Goal: Task Accomplishment & Management: Use online tool/utility

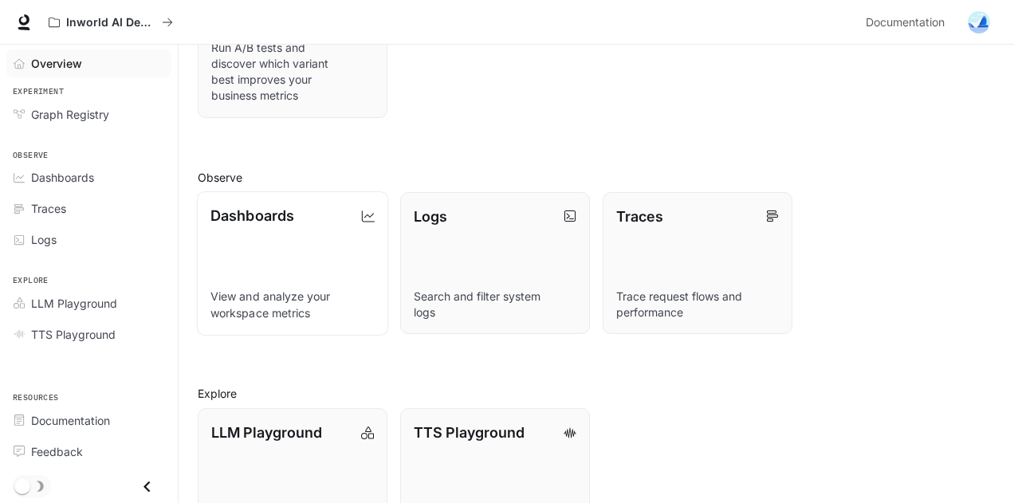
scroll to position [345, 0]
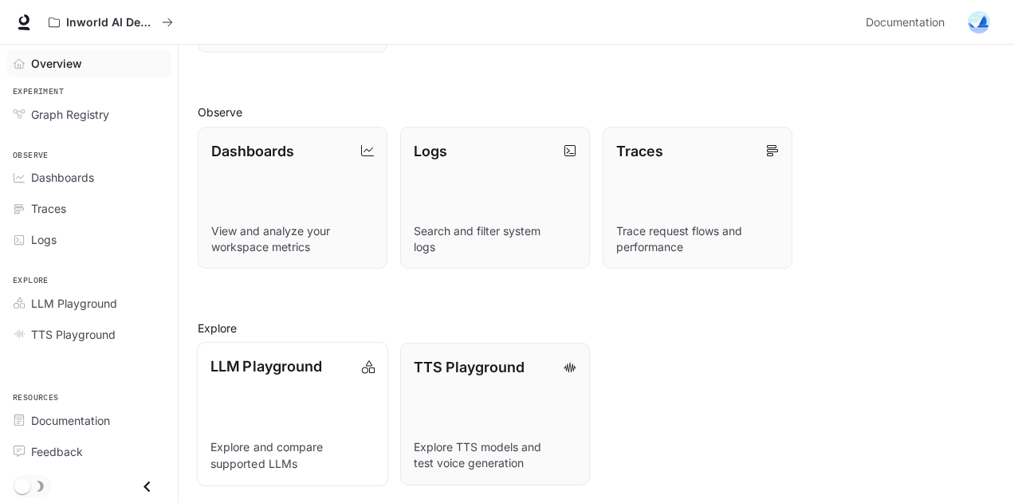
click at [334, 396] on link "LLM Playground Explore and compare supported LLMs" at bounding box center [292, 414] width 191 height 144
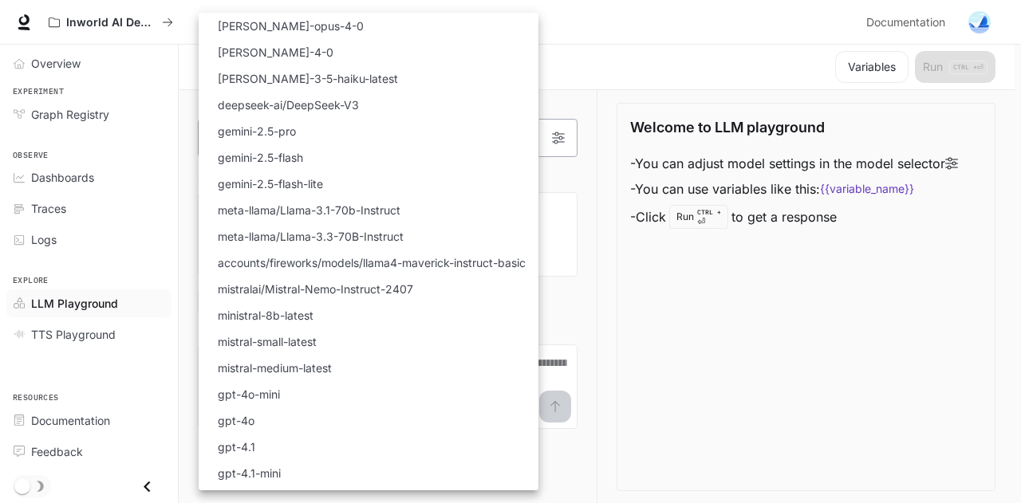
click at [479, 147] on body "Skip to main content Inworld AI Demos Documentation Documentation Portal Overvi…" at bounding box center [510, 252] width 1021 height 504
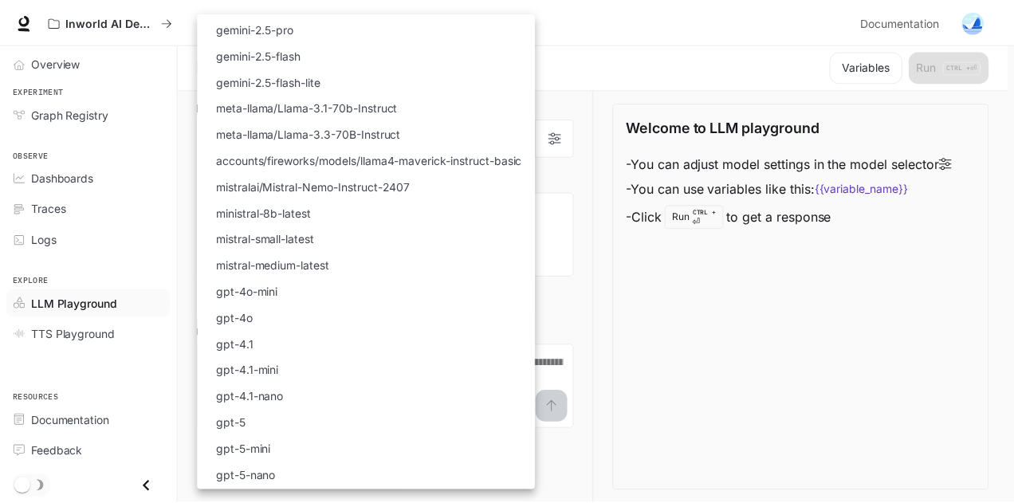
scroll to position [180, 0]
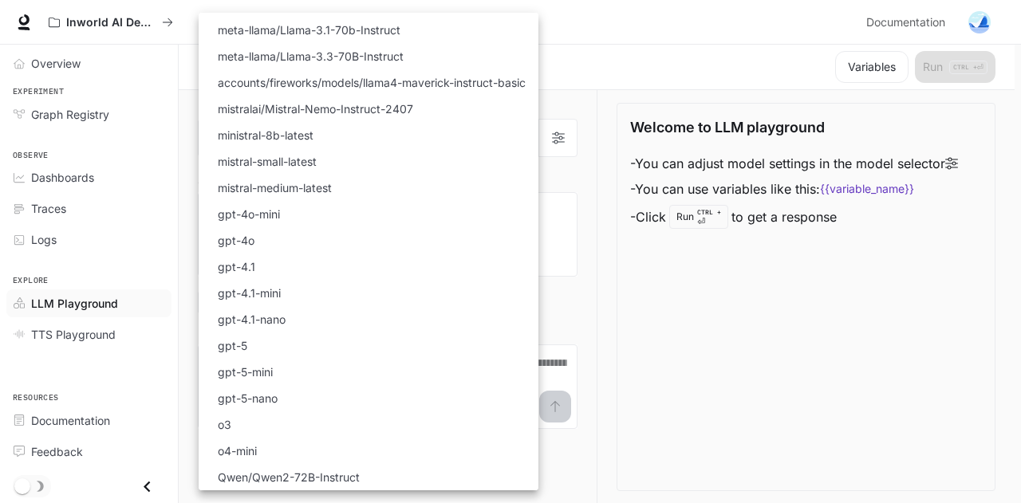
click at [504, 288] on li "gpt-4.1-mini" at bounding box center [369, 293] width 340 height 26
type input "**********"
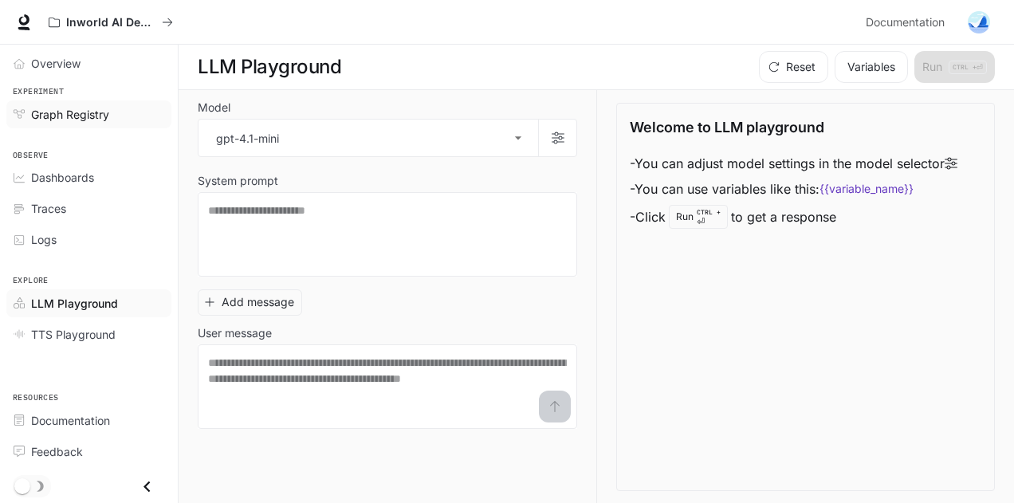
click at [140, 112] on div "Graph Registry" at bounding box center [97, 114] width 133 height 17
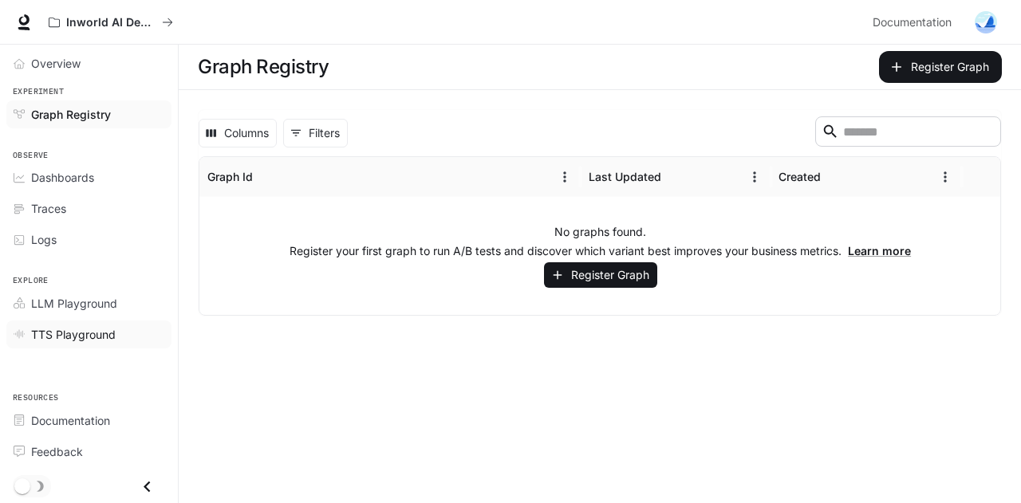
click at [117, 326] on div "TTS Playground" at bounding box center [97, 334] width 133 height 17
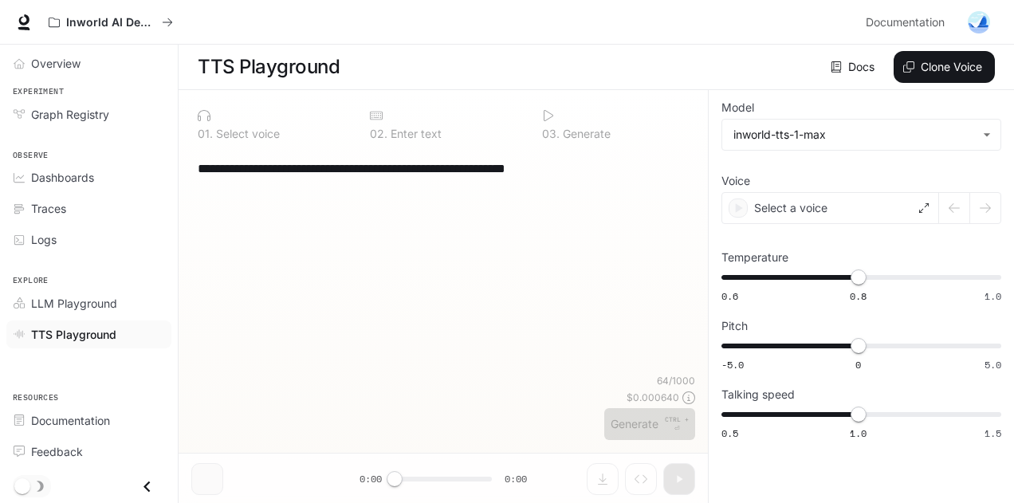
type textarea "**********"
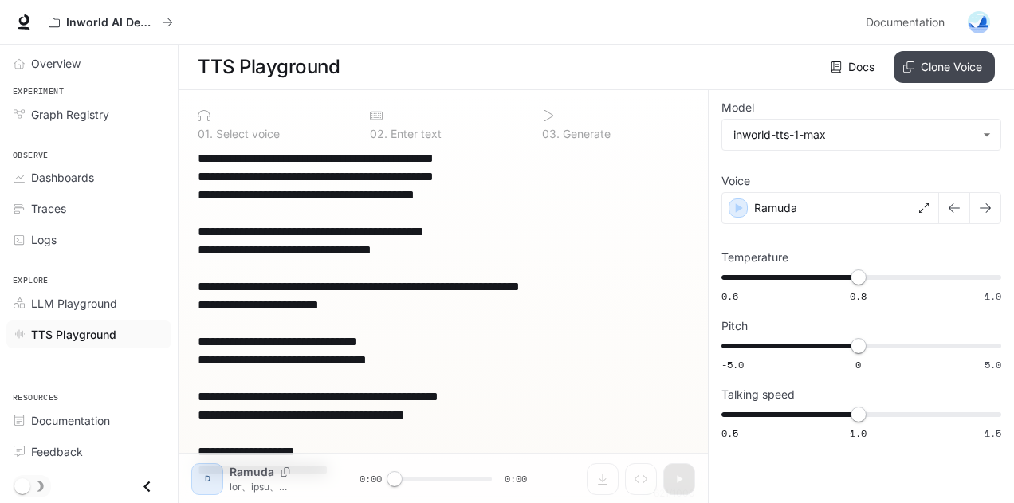
click at [914, 60] on button "Clone Voice" at bounding box center [944, 67] width 101 height 32
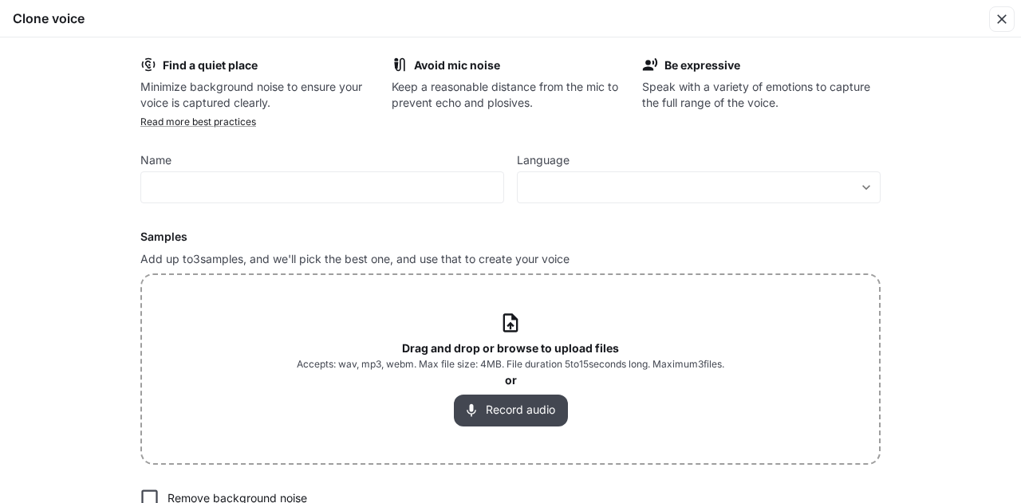
click at [546, 400] on button "Record audio" at bounding box center [511, 411] width 114 height 32
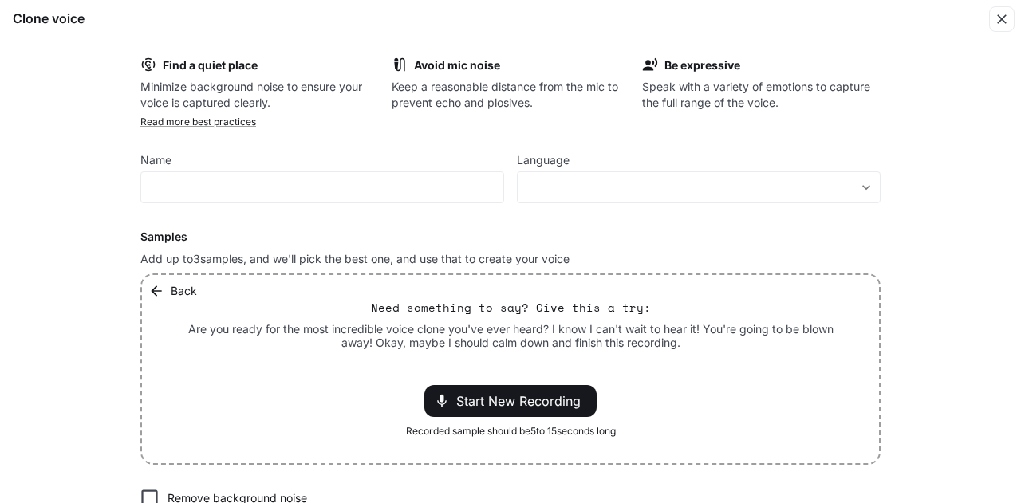
click at [546, 400] on span "Start New Recording" at bounding box center [523, 401] width 134 height 19
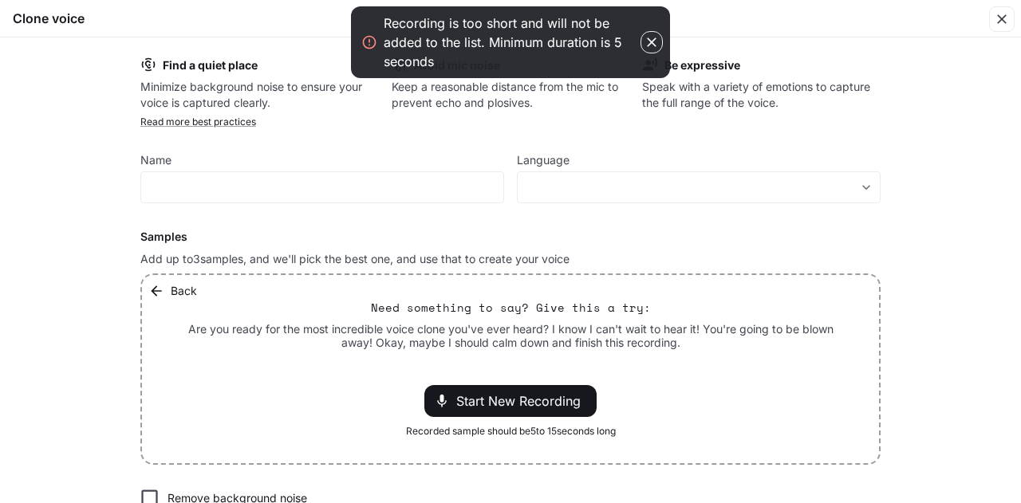
click at [652, 43] on icon "button" at bounding box center [652, 42] width 10 height 10
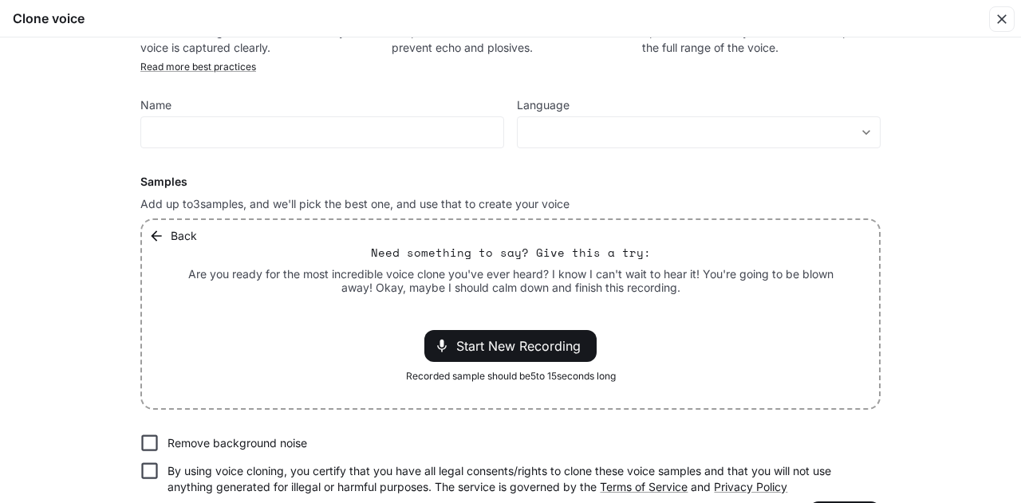
scroll to position [104, 0]
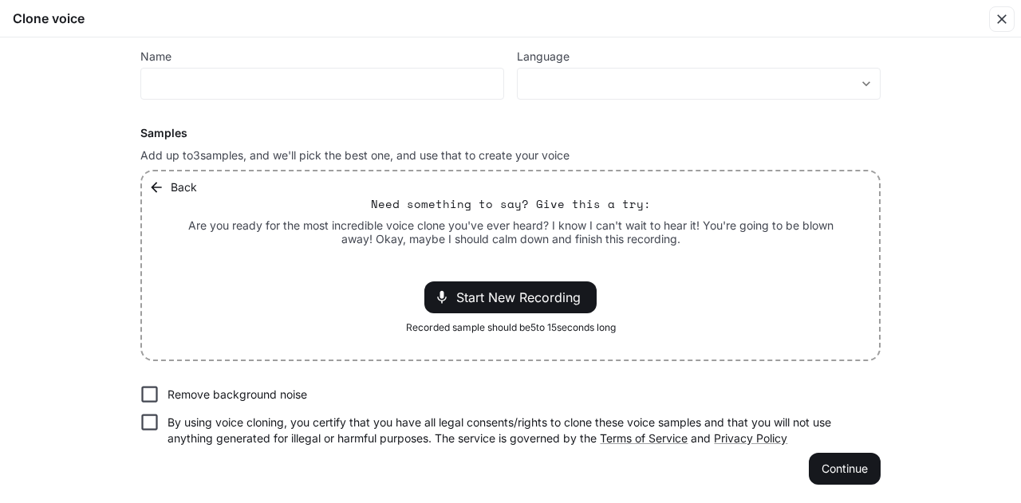
click at [152, 184] on icon "button" at bounding box center [156, 187] width 10 height 10
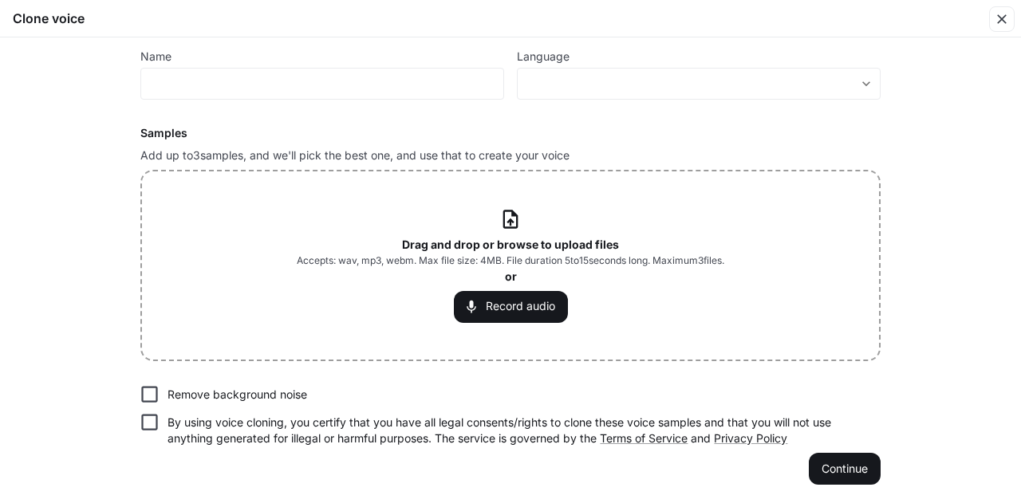
click at [502, 262] on span "Accepts: wav, mp3, webm. Max file size: 4MB. File duration 5 to 15 seconds long…" at bounding box center [510, 261] width 427 height 16
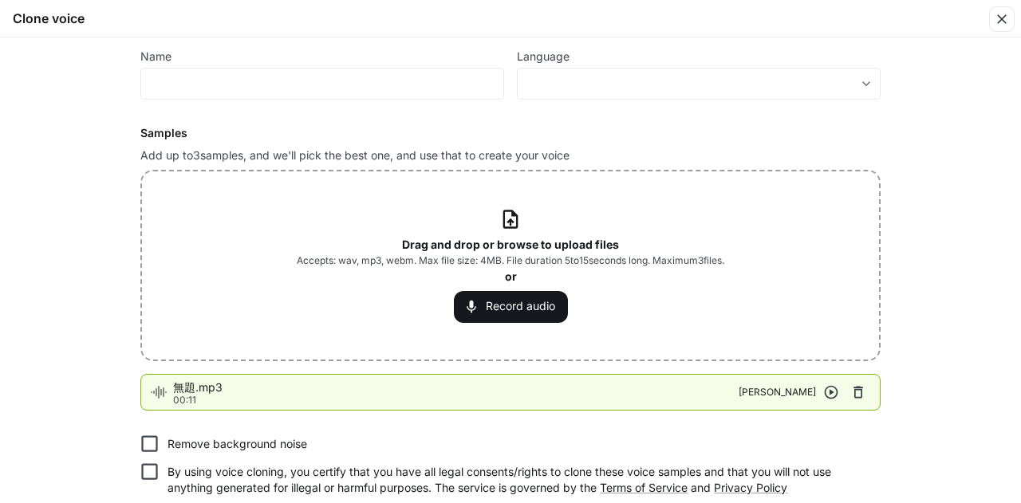
click at [824, 393] on icon "button" at bounding box center [831, 392] width 16 height 16
click at [515, 234] on div "Drag and drop or browse to upload files Accepts: wav, mp3, webm. Max file size:…" at bounding box center [510, 265] width 427 height 114
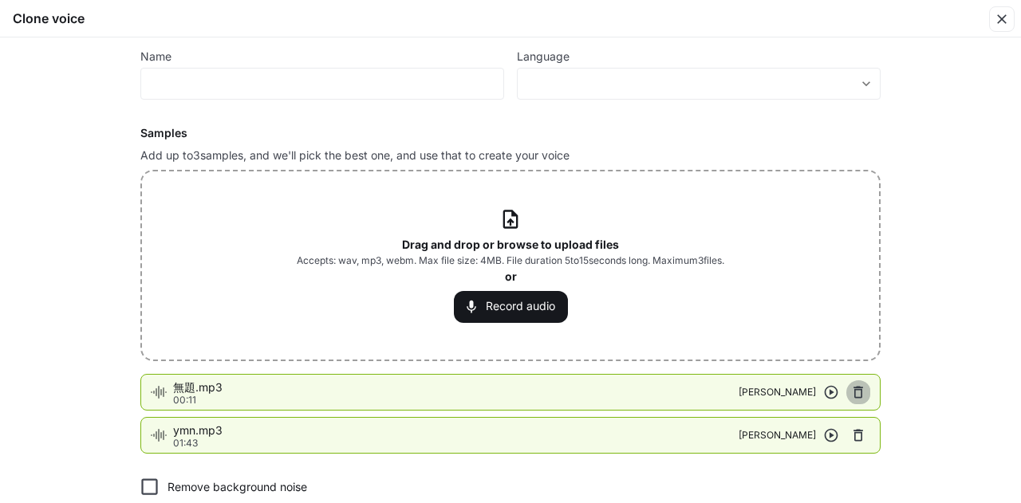
click at [853, 393] on icon "button" at bounding box center [858, 393] width 10 height 12
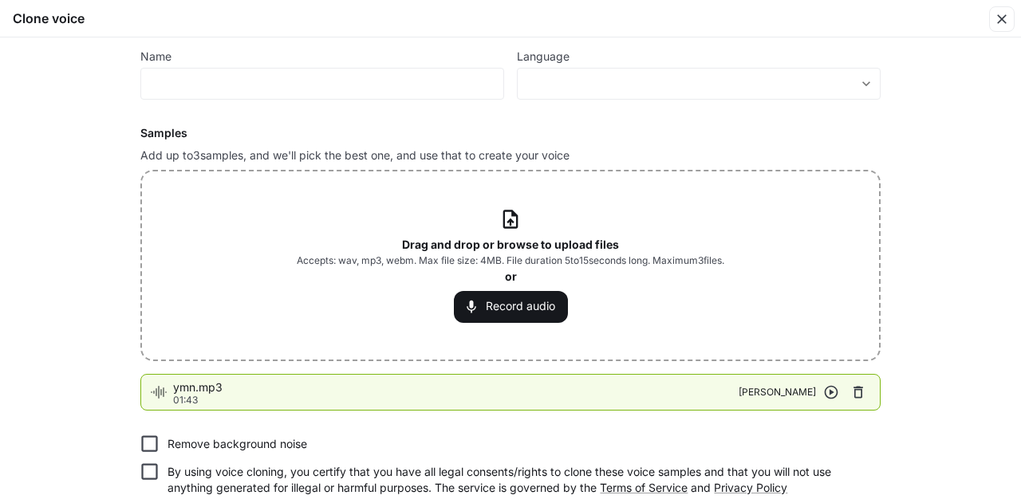
click at [829, 395] on icon "button" at bounding box center [831, 392] width 16 height 16
click at [829, 396] on icon "button" at bounding box center [831, 392] width 16 height 16
click at [863, 390] on button "button" at bounding box center [858, 392] width 24 height 24
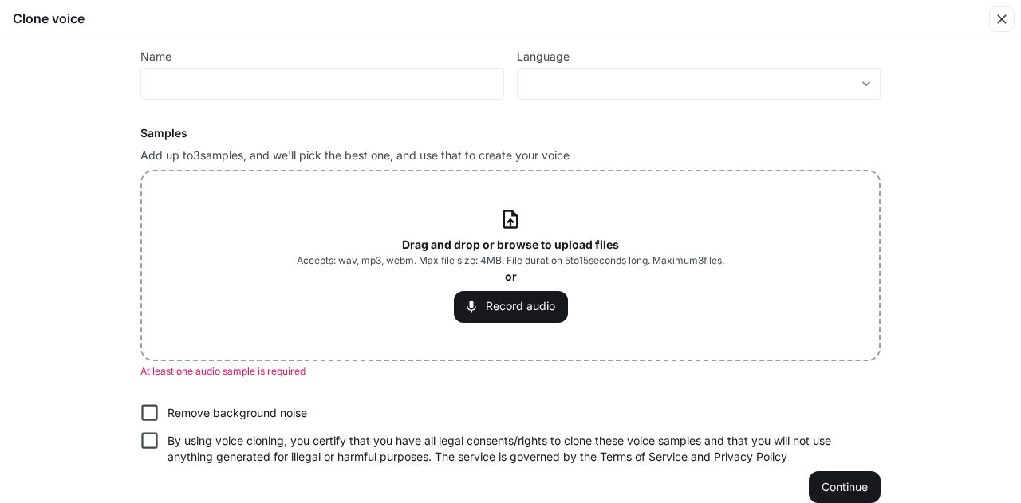
click at [530, 255] on span "Accepts: wav, mp3, webm. Max file size: 4MB. File duration 5 to 15 seconds long…" at bounding box center [510, 261] width 427 height 16
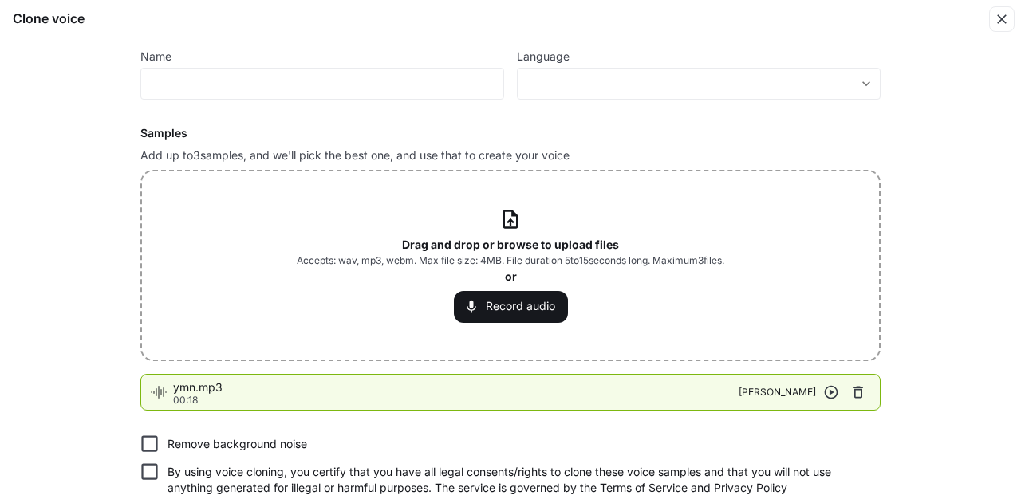
click at [857, 392] on icon "button" at bounding box center [858, 392] width 16 height 16
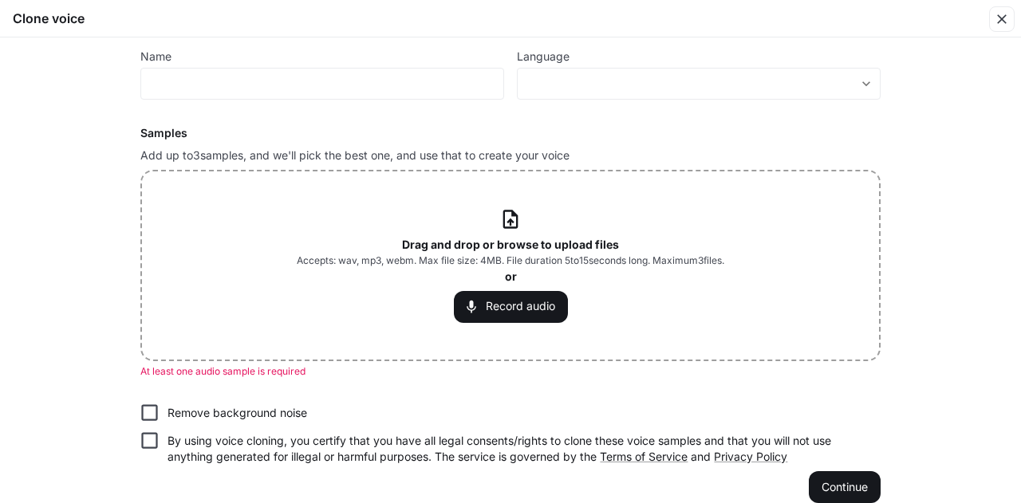
click at [603, 228] on div "Drag and drop or browse to upload files Accepts: wav, mp3, webm. Max file size:…" at bounding box center [510, 265] width 427 height 114
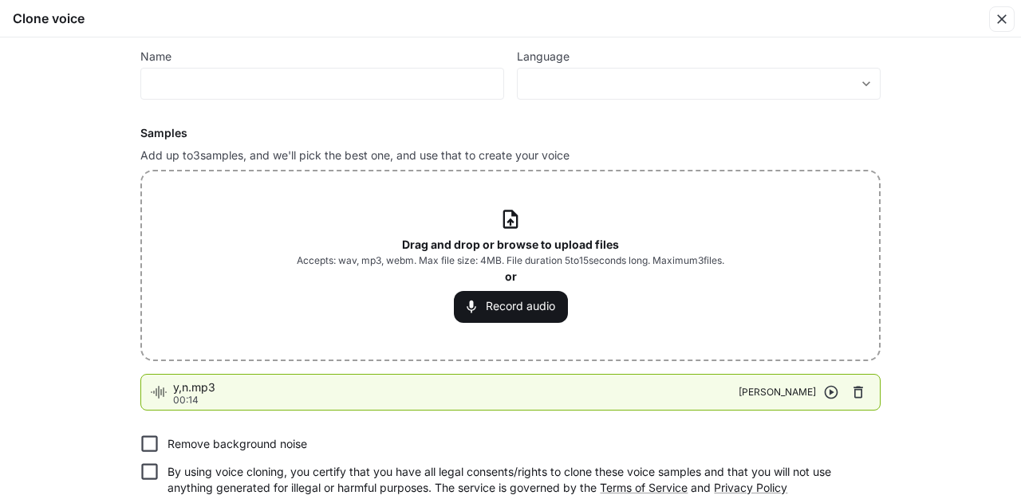
click at [833, 392] on icon "button" at bounding box center [831, 392] width 16 height 16
click at [829, 390] on icon "button" at bounding box center [832, 393] width 14 height 14
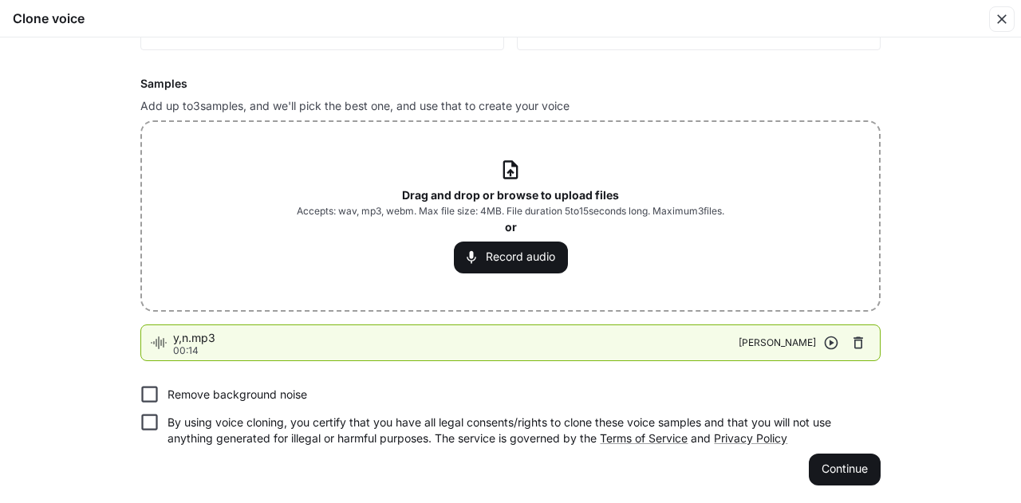
click at [311, 395] on label "Remove background noise" at bounding box center [500, 394] width 736 height 28
click at [353, 435] on p "By using voice cloning, you certify that you have all legal consents/rights to …" at bounding box center [517, 431] width 700 height 32
drag, startPoint x: 228, startPoint y: 428, endPoint x: 242, endPoint y: 428, distance: 14.4
click at [228, 428] on p "By using voice cloning, you certify that you have all legal consents/rights to …" at bounding box center [517, 431] width 700 height 32
click at [831, 468] on button "Continue" at bounding box center [845, 470] width 72 height 32
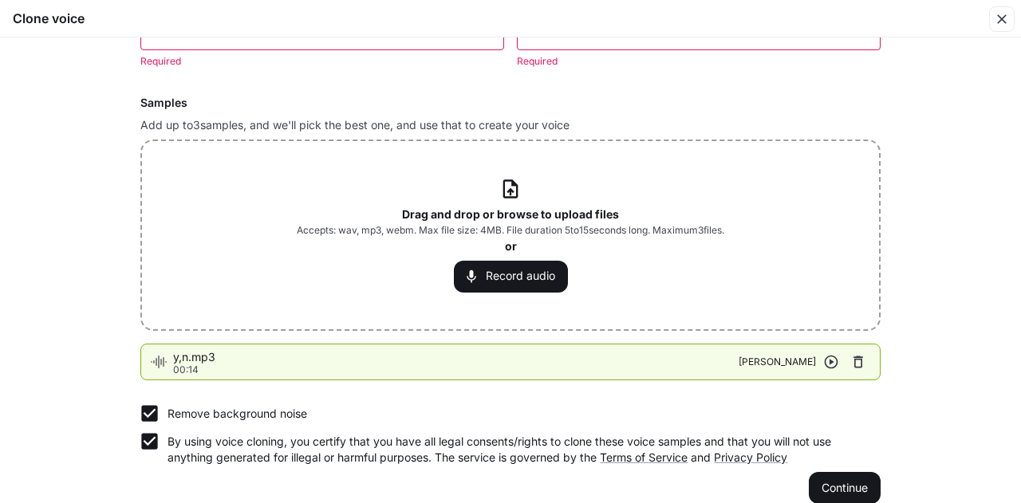
scroll to position [0, 0]
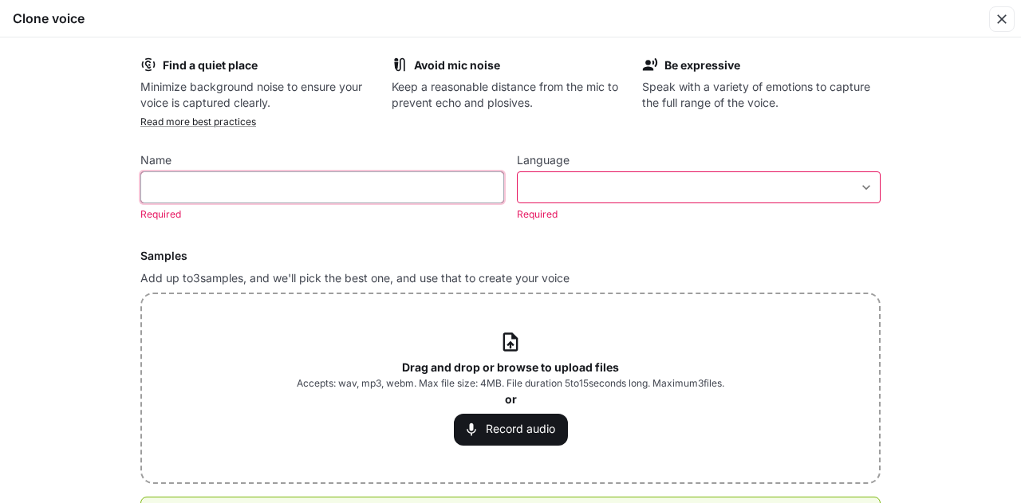
click at [422, 180] on input "text" at bounding box center [322, 187] width 362 height 16
type input "*"
type input "*******"
click at [550, 187] on body "**********" at bounding box center [510, 252] width 1021 height 504
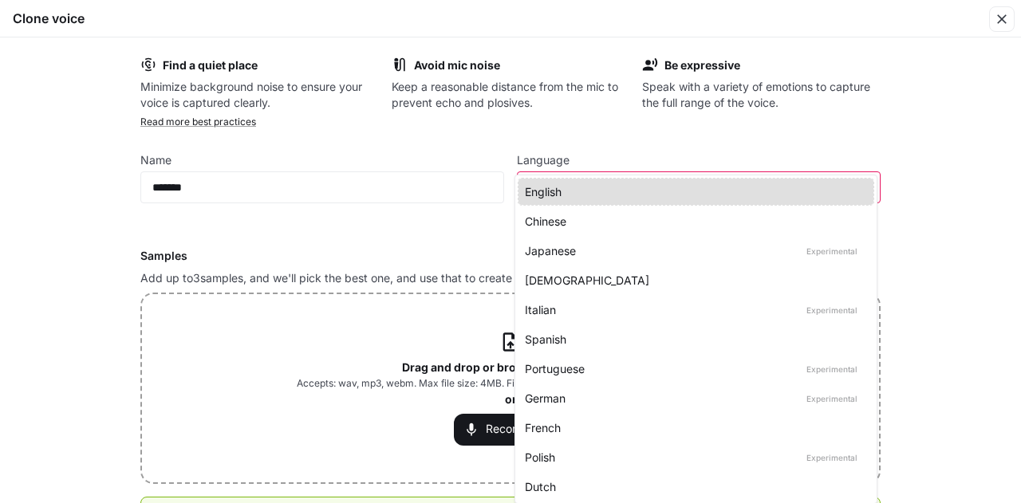
click at [641, 252] on div "Japanese Experimental" at bounding box center [693, 250] width 336 height 17
type input "*****"
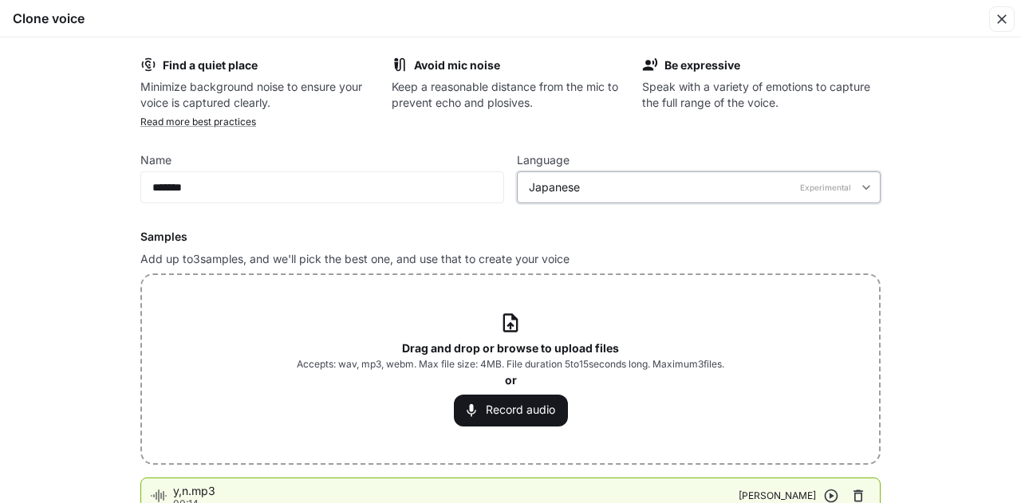
scroll to position [153, 0]
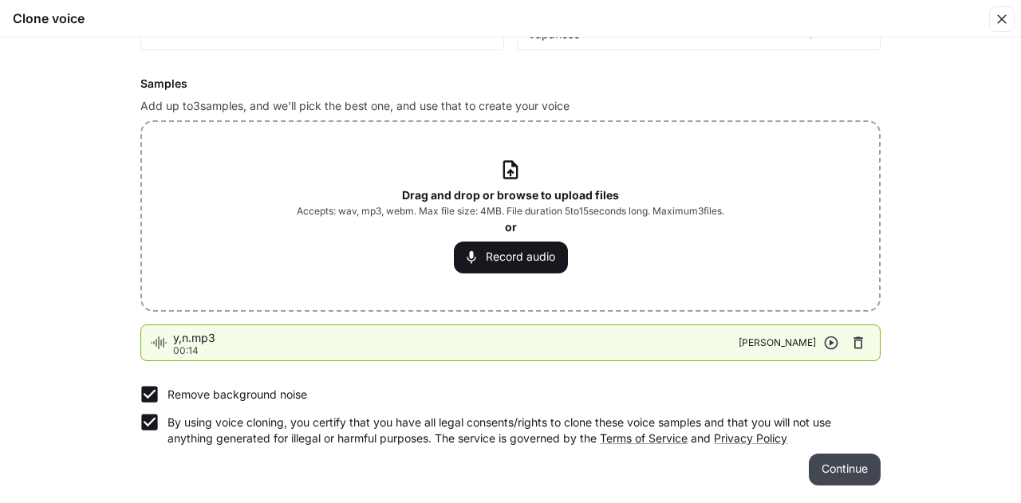
click at [847, 463] on button "Continue" at bounding box center [845, 470] width 72 height 32
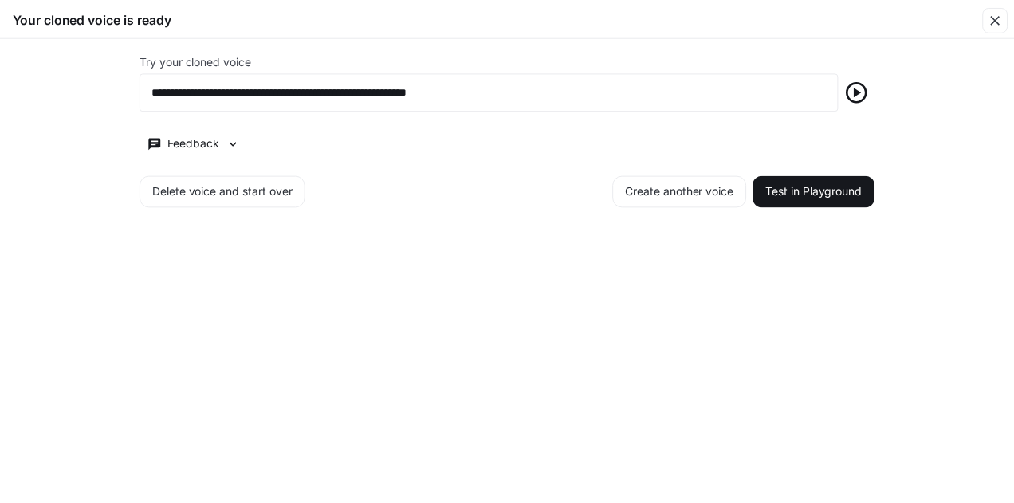
scroll to position [0, 0]
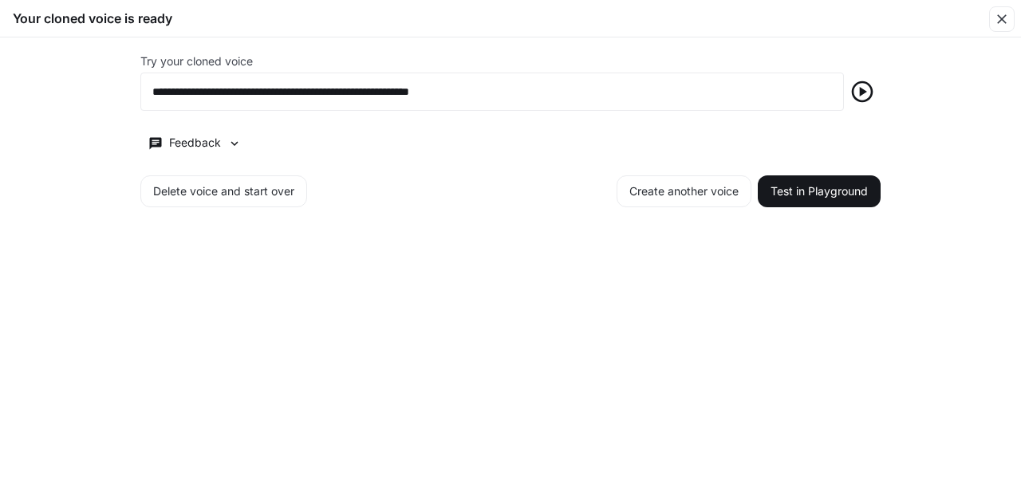
click at [862, 84] on icon "button" at bounding box center [862, 92] width 26 height 26
click at [821, 198] on button "Test in Playground" at bounding box center [819, 191] width 123 height 32
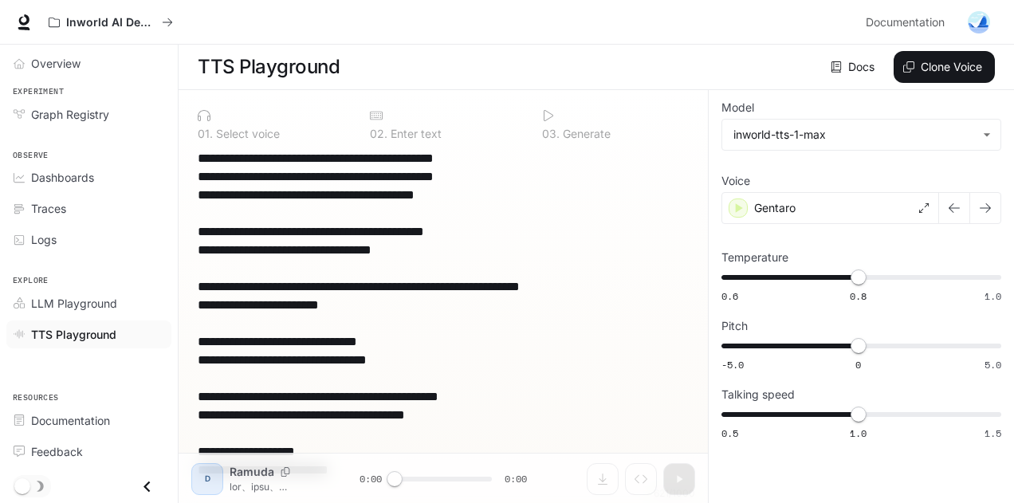
click at [681, 218] on textarea "**********" at bounding box center [443, 415] width 491 height 532
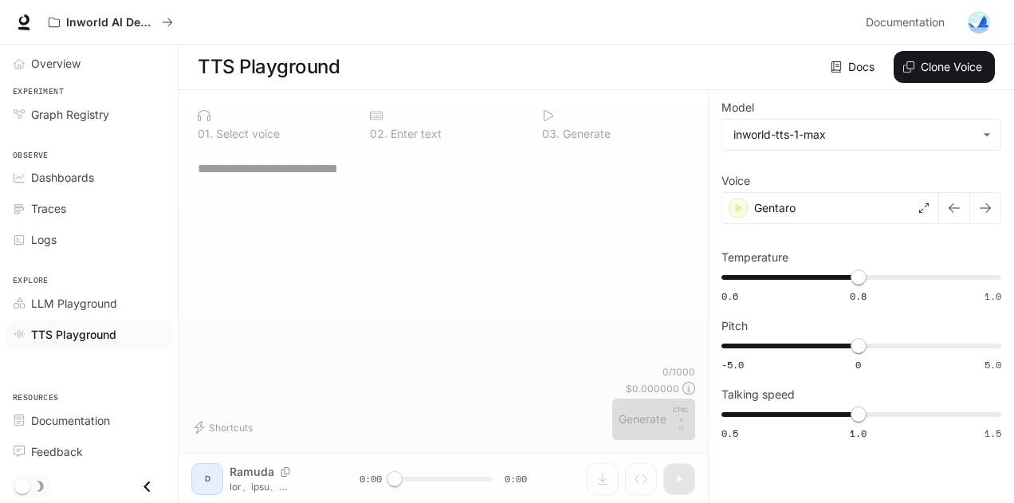
paste textarea "**********"
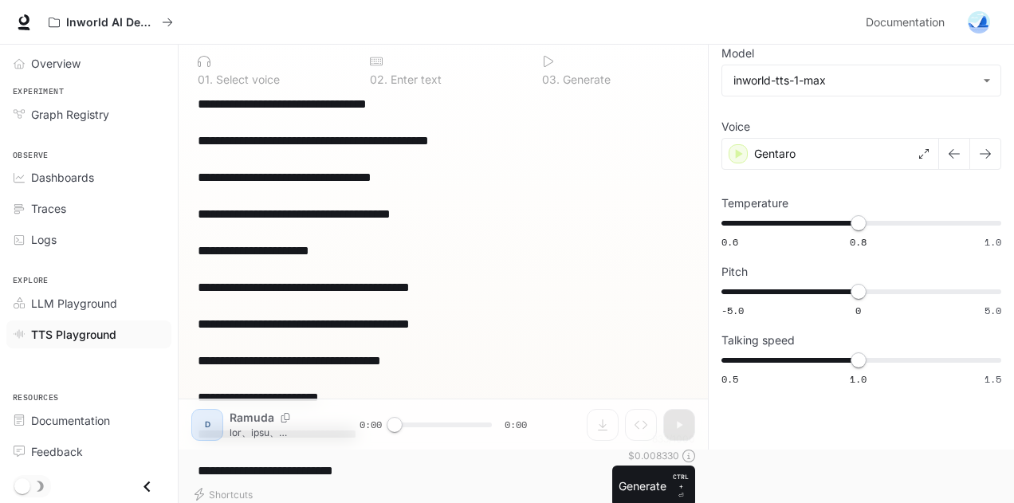
scroll to position [80, 0]
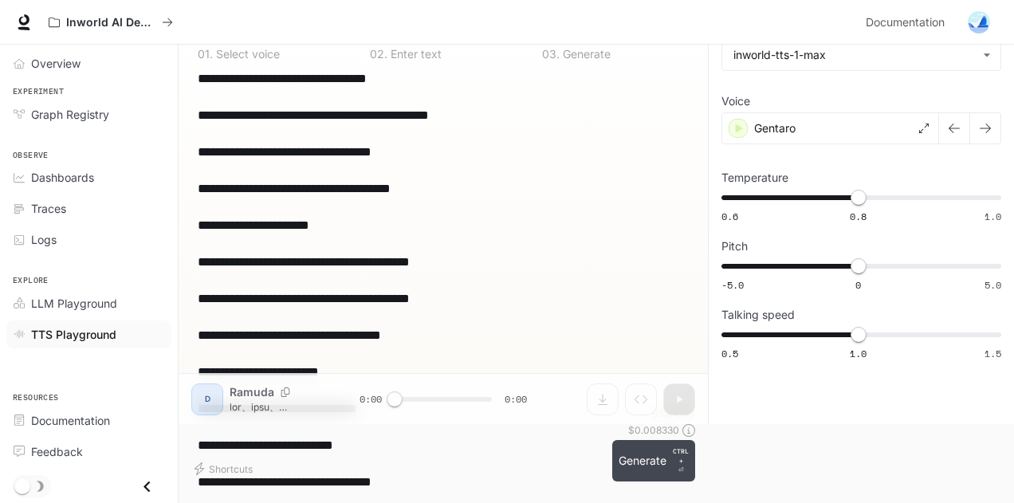
type textarea "**********"
click at [635, 468] on button "Generate CTRL + ⏎" at bounding box center [654, 460] width 83 height 41
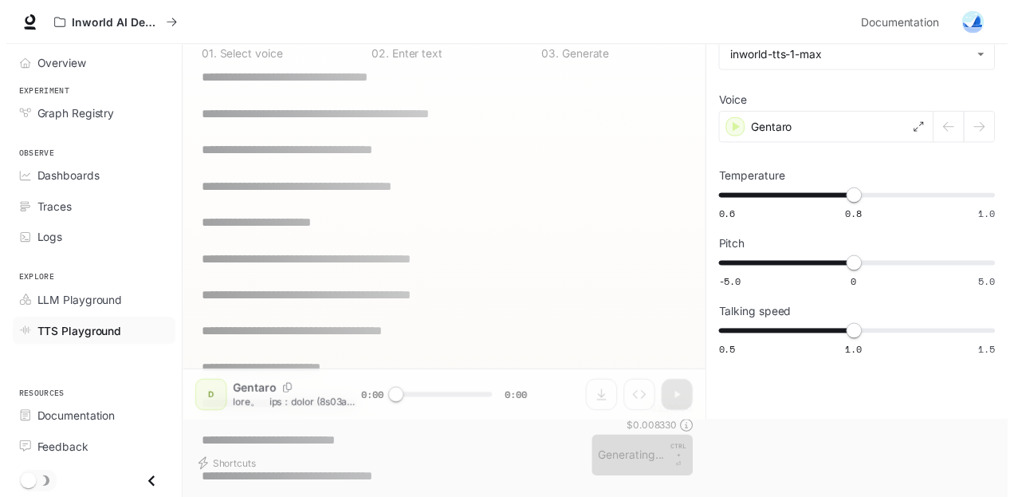
scroll to position [0, 0]
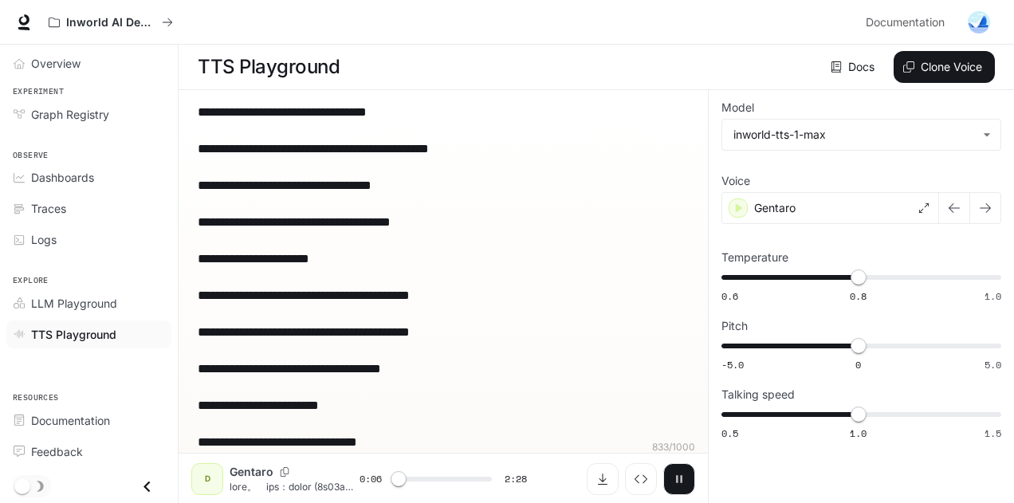
click at [679, 479] on icon "button" at bounding box center [679, 479] width 13 height 13
click at [870, 205] on div "Gentaro" at bounding box center [831, 208] width 218 height 32
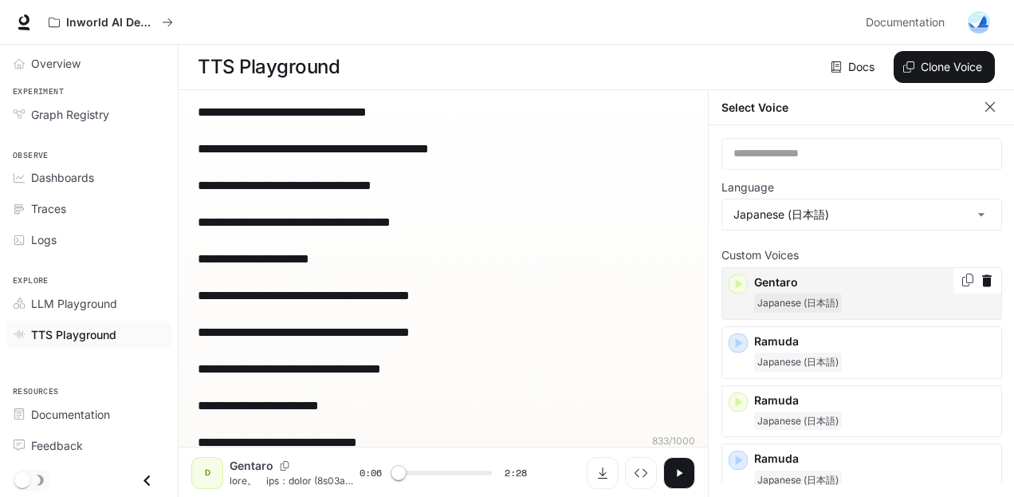
click at [738, 282] on icon "button" at bounding box center [739, 284] width 7 height 10
click at [689, 475] on button "button" at bounding box center [680, 473] width 32 height 32
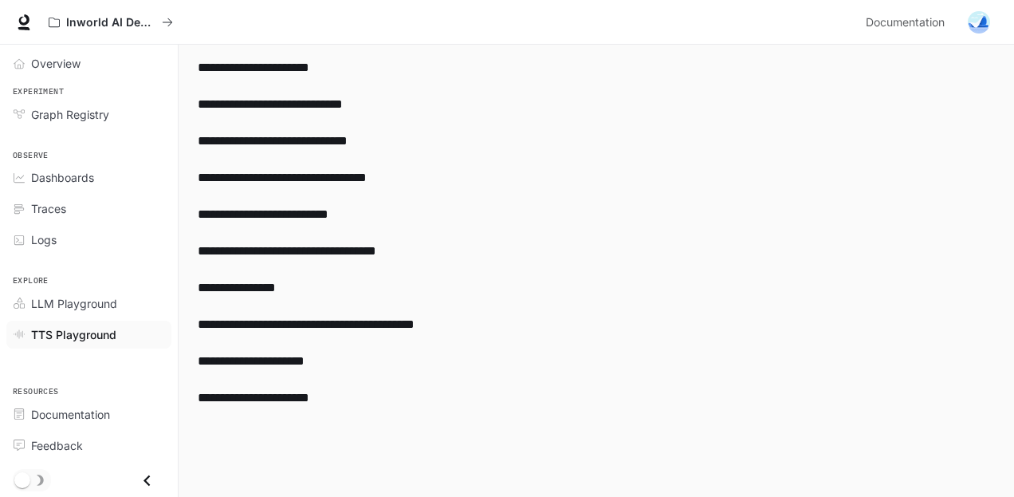
scroll to position [577, 0]
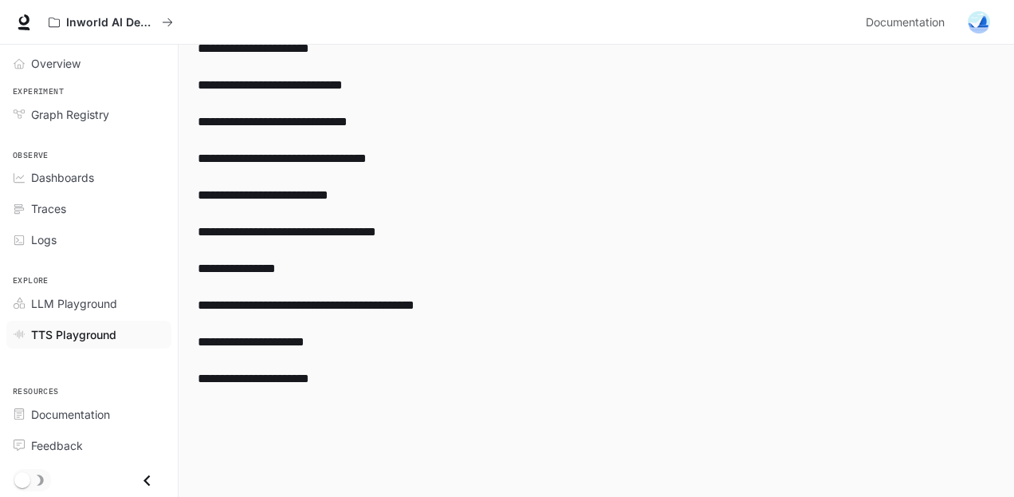
type input "*"
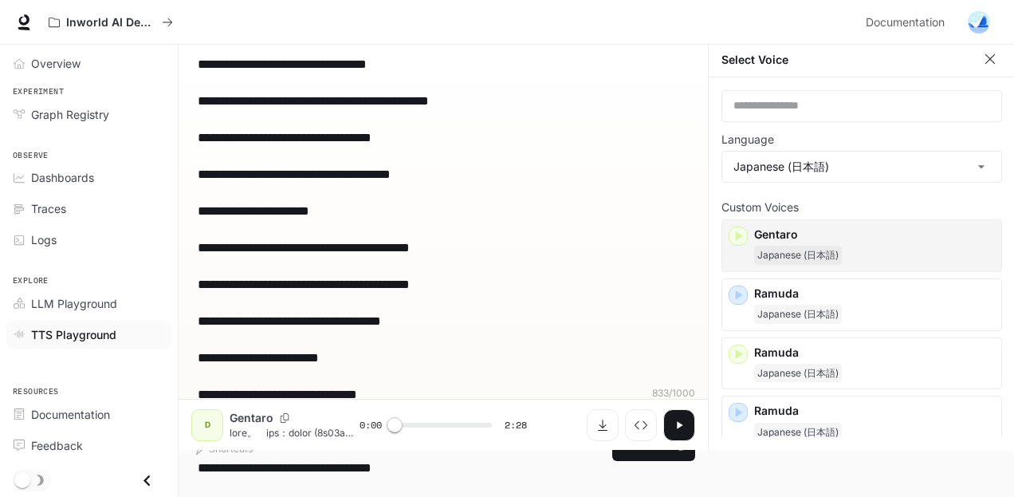
scroll to position [0, 0]
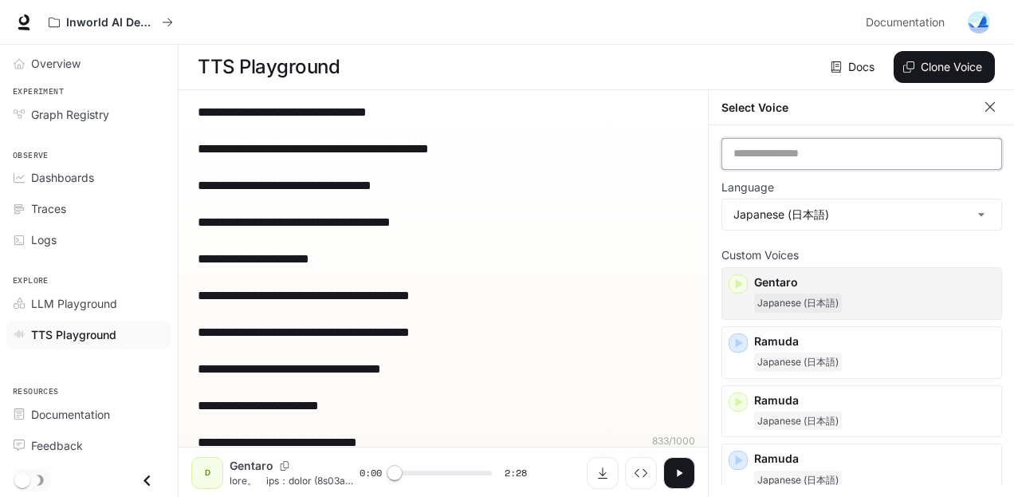
click at [835, 160] on input "text" at bounding box center [862, 154] width 279 height 16
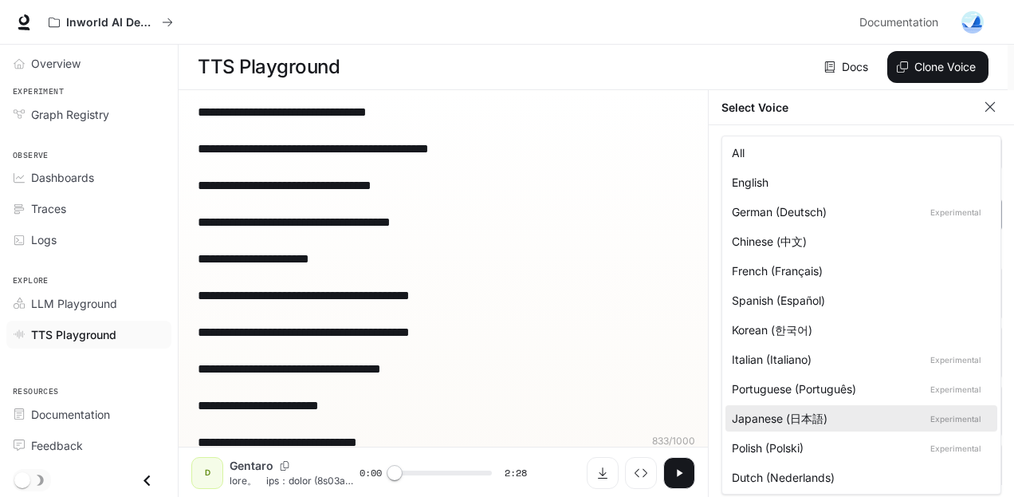
click at [846, 223] on body "**********" at bounding box center [507, 249] width 1014 height 498
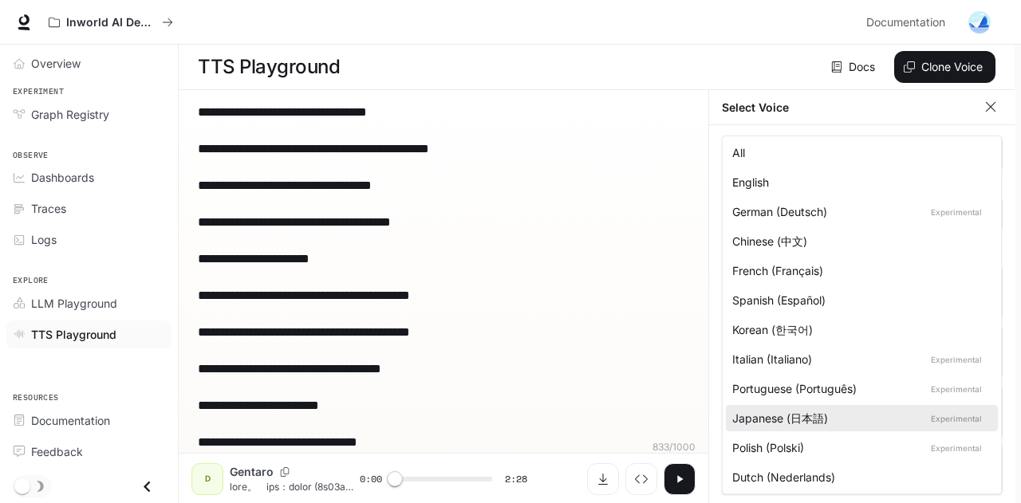
click at [686, 287] on div at bounding box center [510, 251] width 1021 height 503
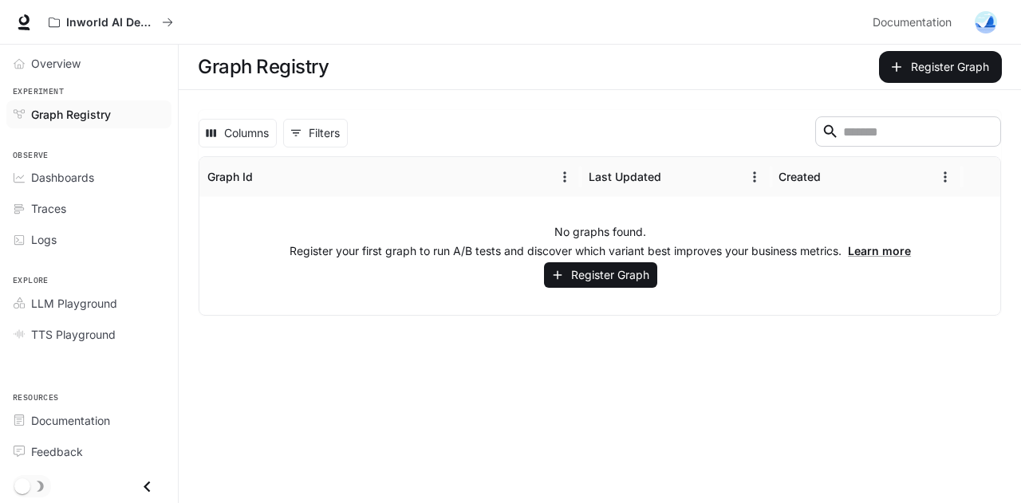
click at [375, 234] on div "No graphs found. Register your first graph to run A/B tests and discover which …" at bounding box center [600, 256] width 802 height 118
click at [93, 326] on span "TTS Playground" at bounding box center [73, 334] width 85 height 17
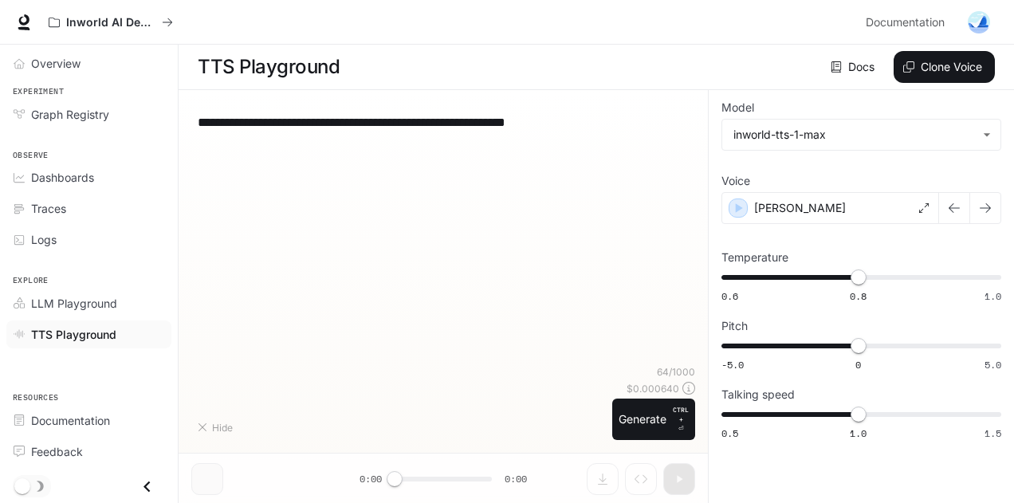
type textarea "**********"
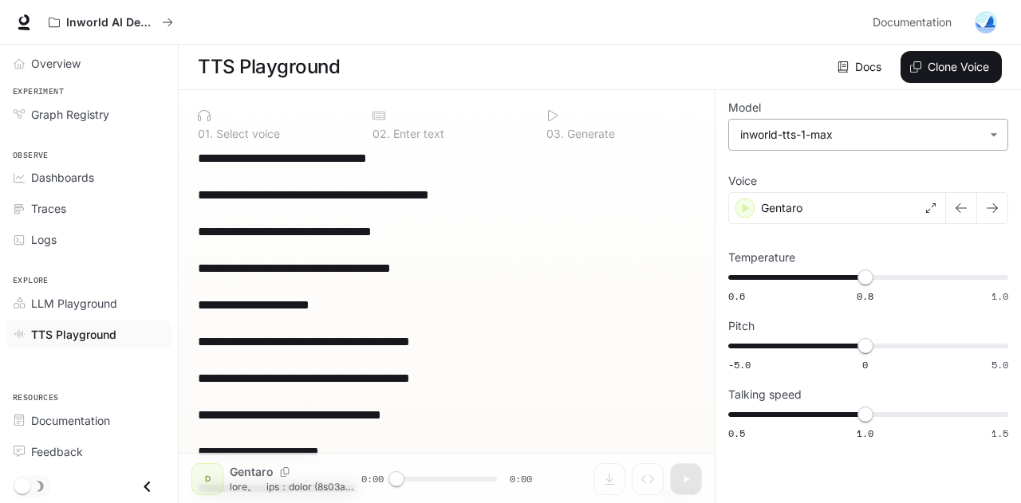
click at [848, 122] on body "**********" at bounding box center [510, 252] width 1021 height 504
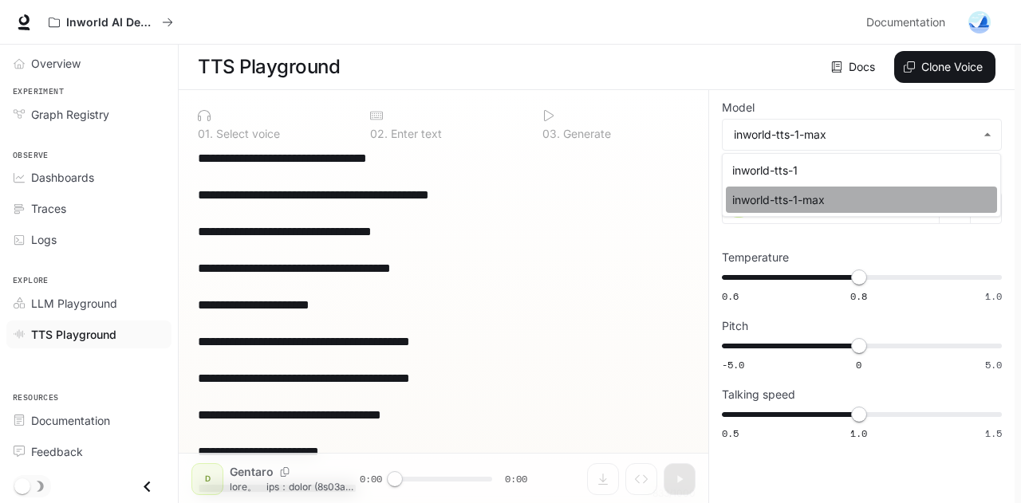
click at [833, 199] on div "inworld-tts-1-max" at bounding box center [858, 199] width 252 height 17
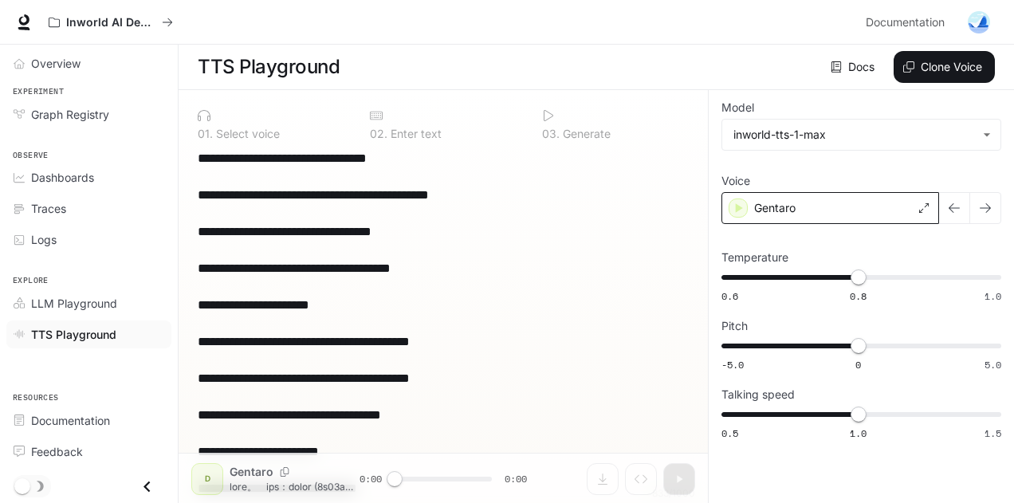
click at [839, 219] on div "Gentaro" at bounding box center [831, 208] width 218 height 32
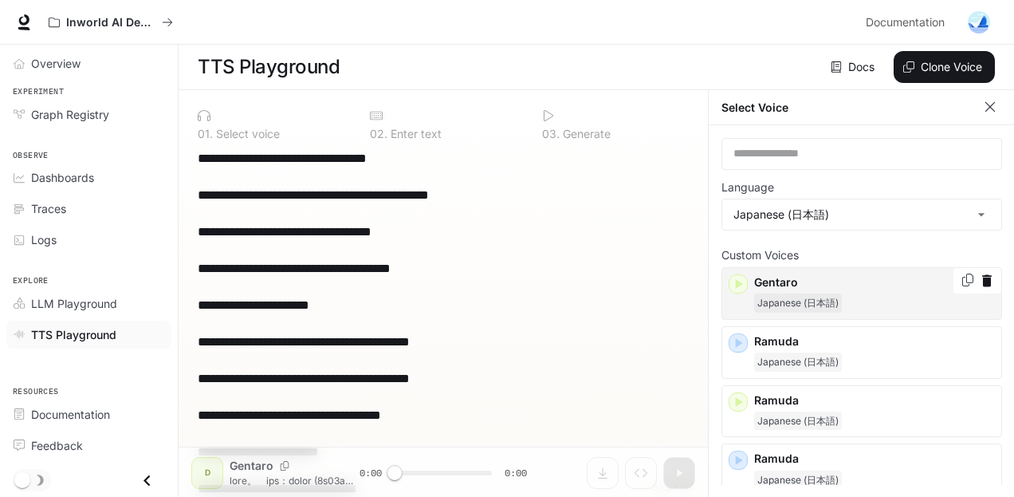
click at [823, 293] on span "Japanese (日本語)" at bounding box center [798, 302] width 88 height 19
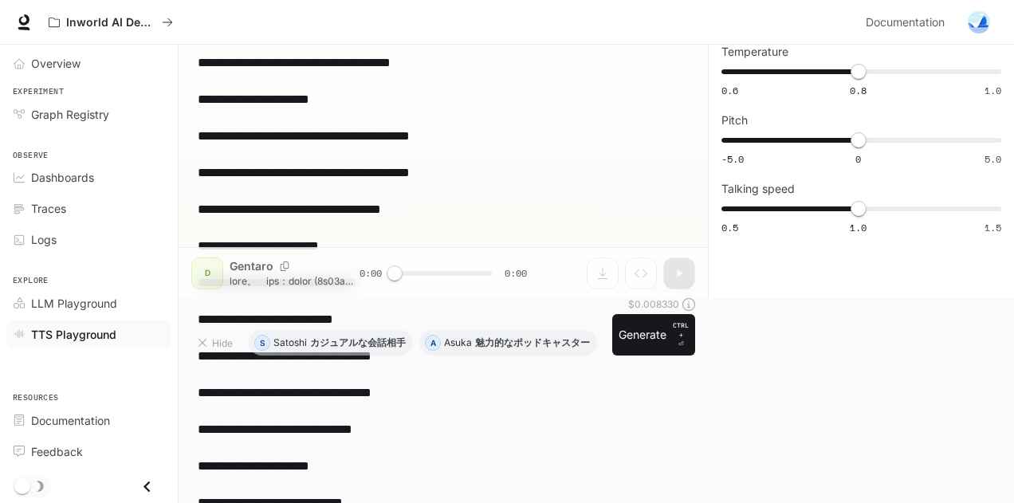
scroll to position [160, 0]
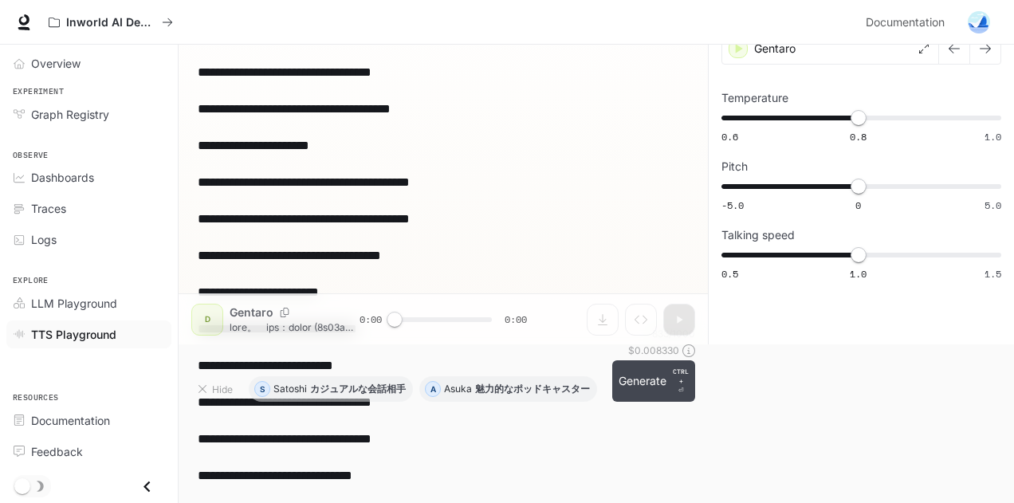
click at [660, 379] on button "Generate CTRL + ⏎" at bounding box center [654, 380] width 83 height 41
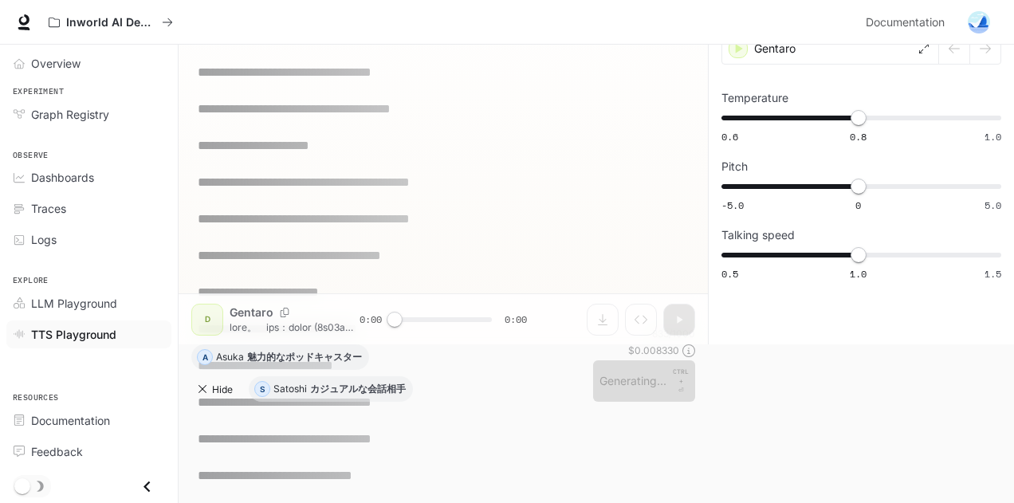
click at [204, 390] on icon "button" at bounding box center [202, 389] width 13 height 13
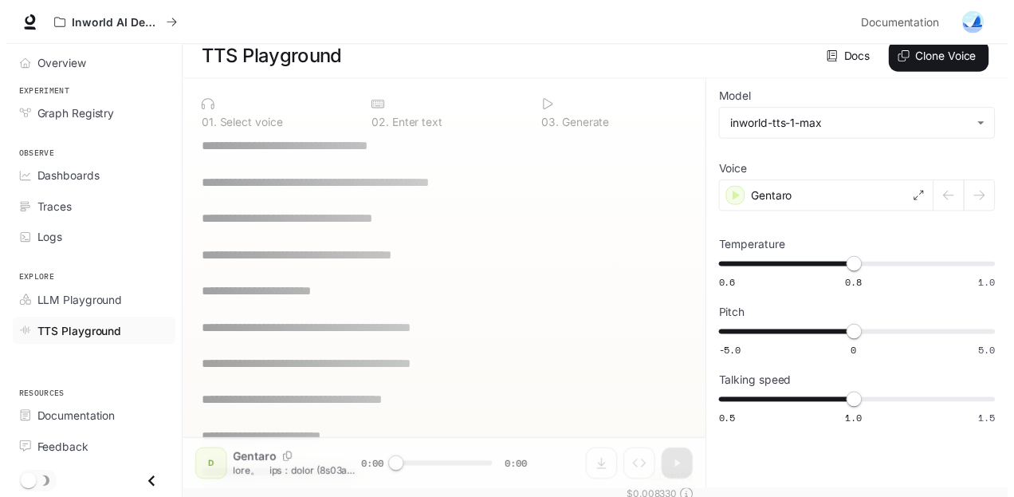
scroll to position [0, 0]
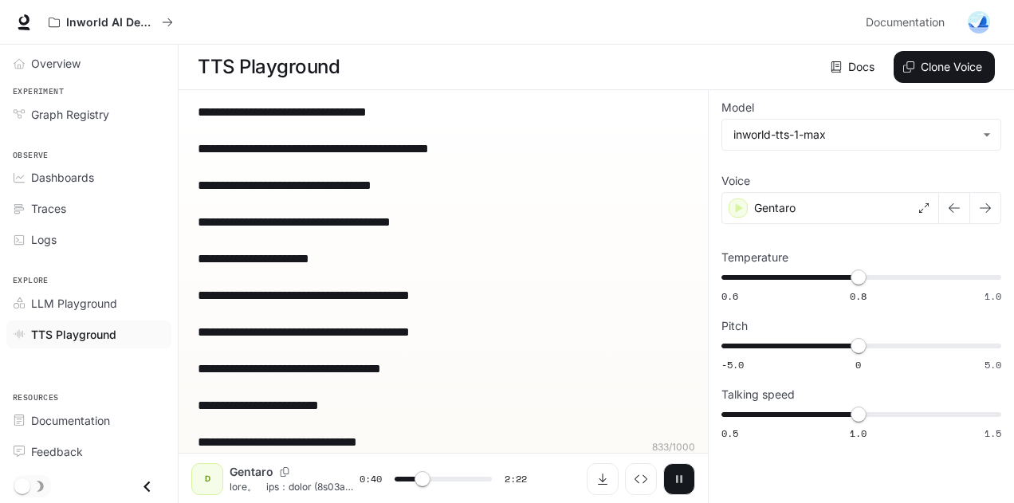
click at [685, 479] on icon "button" at bounding box center [679, 479] width 13 height 13
drag, startPoint x: 920, startPoint y: 69, endPoint x: 902, endPoint y: 197, distance: 128.8
click at [902, 196] on main "**********" at bounding box center [597, 274] width 836 height 459
click at [983, 210] on icon "button" at bounding box center [985, 208] width 13 height 13
click at [907, 211] on div "Ramuda" at bounding box center [831, 208] width 218 height 32
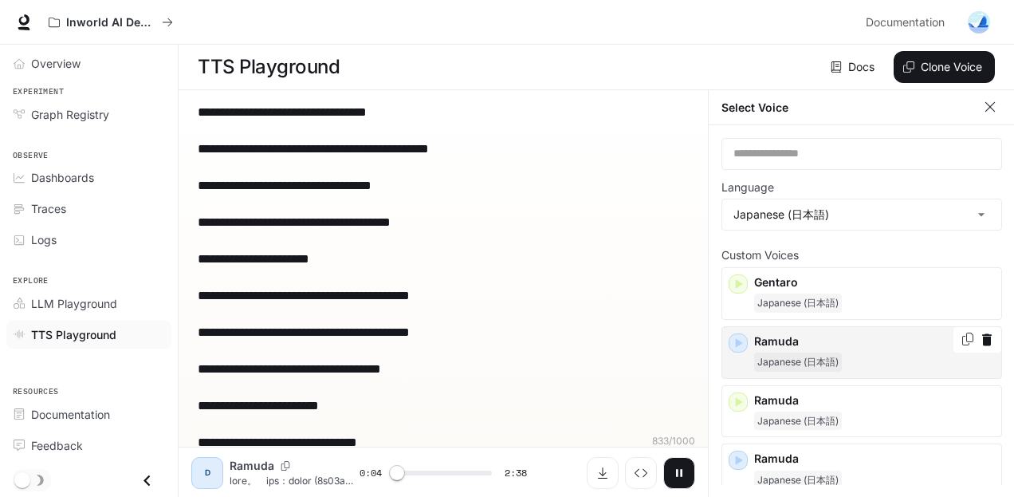
scroll to position [80, 0]
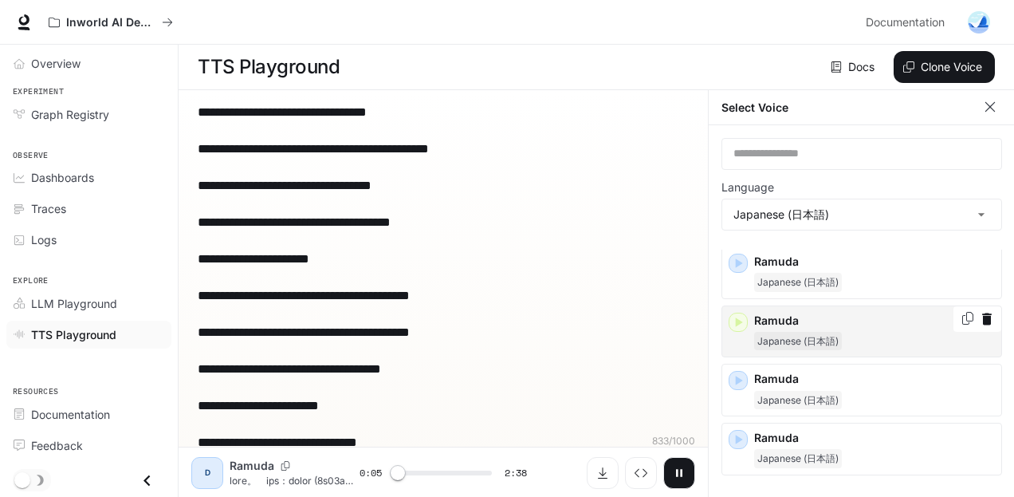
click at [734, 321] on icon "button" at bounding box center [739, 322] width 16 height 16
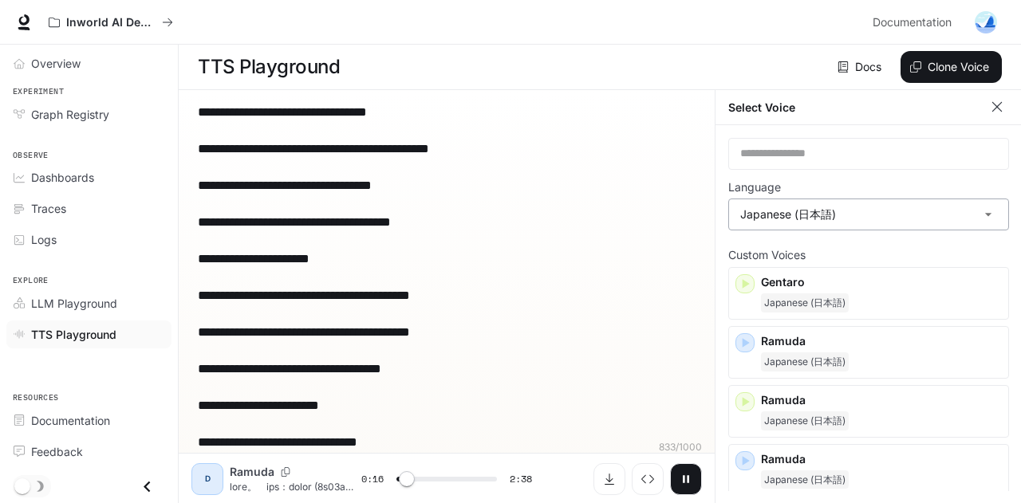
click at [968, 209] on body "**********" at bounding box center [510, 252] width 1021 height 504
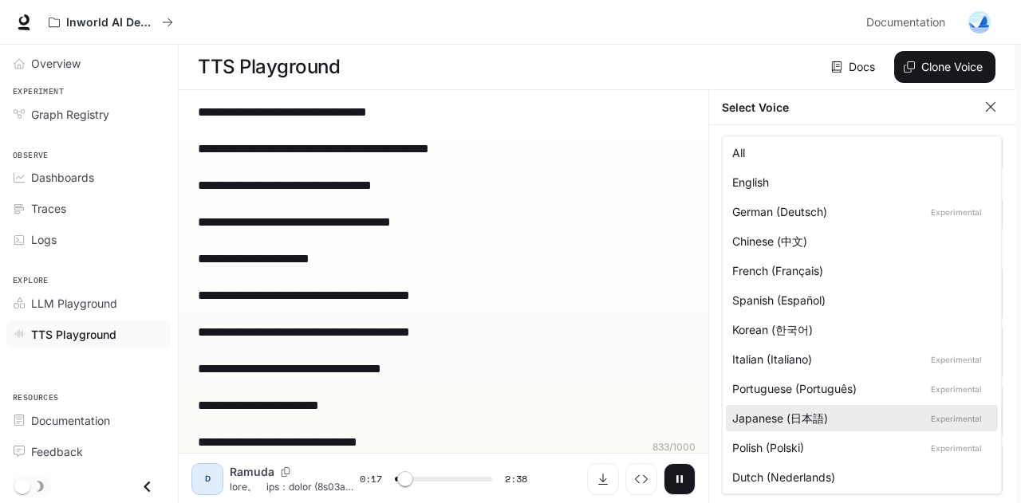
click at [916, 114] on div at bounding box center [510, 251] width 1021 height 503
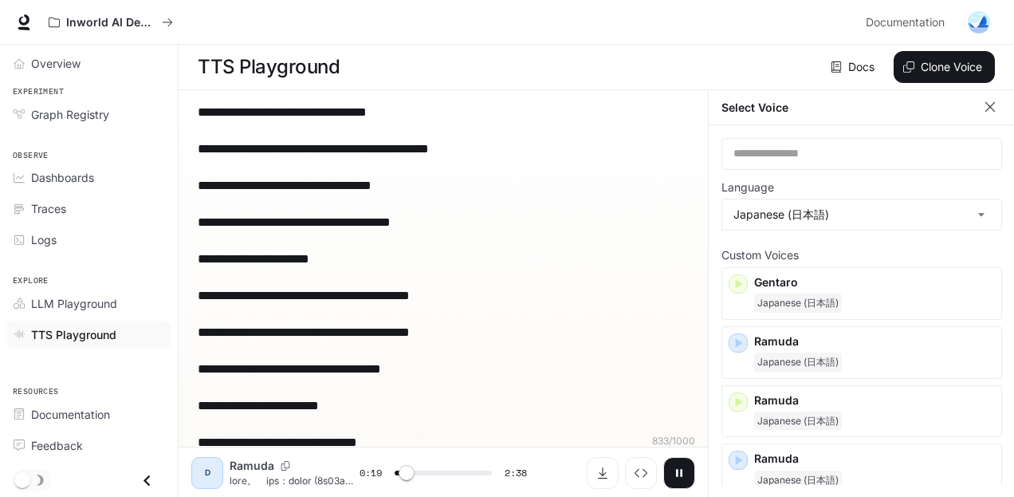
click at [991, 109] on icon "button" at bounding box center [991, 107] width 16 height 16
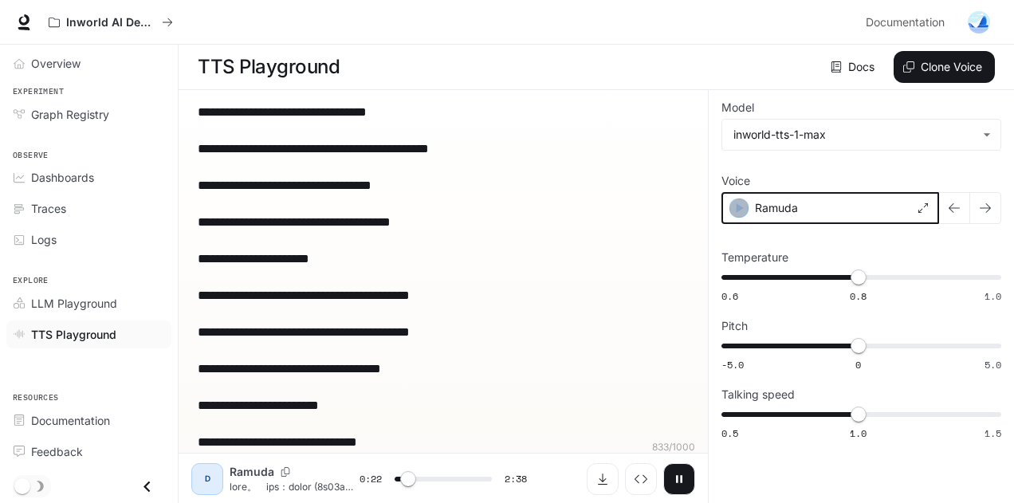
click at [735, 207] on icon "button" at bounding box center [739, 208] width 16 height 16
click at [679, 486] on button "button" at bounding box center [680, 479] width 32 height 32
click at [735, 211] on icon "button" at bounding box center [739, 208] width 16 height 16
click at [841, 214] on div "Ramuda" at bounding box center [831, 208] width 218 height 32
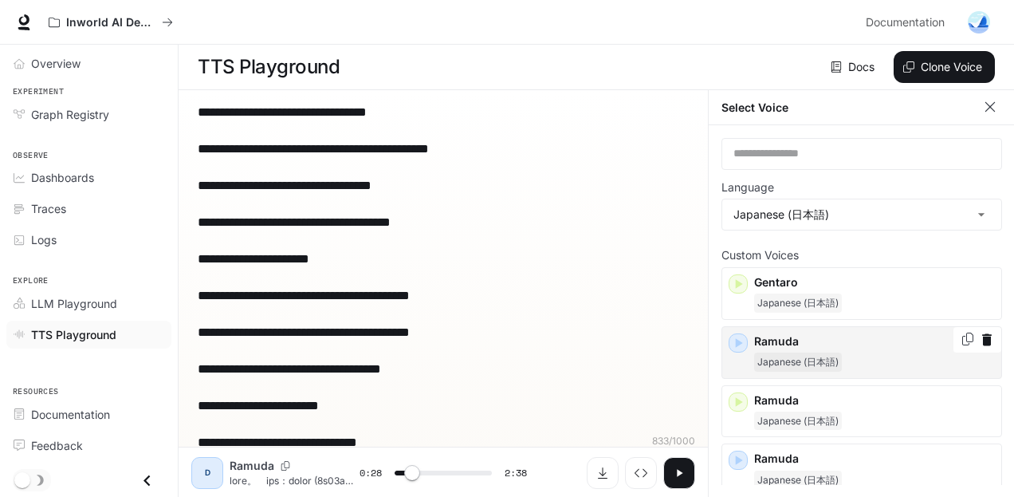
click at [735, 347] on icon "button" at bounding box center [739, 343] width 16 height 16
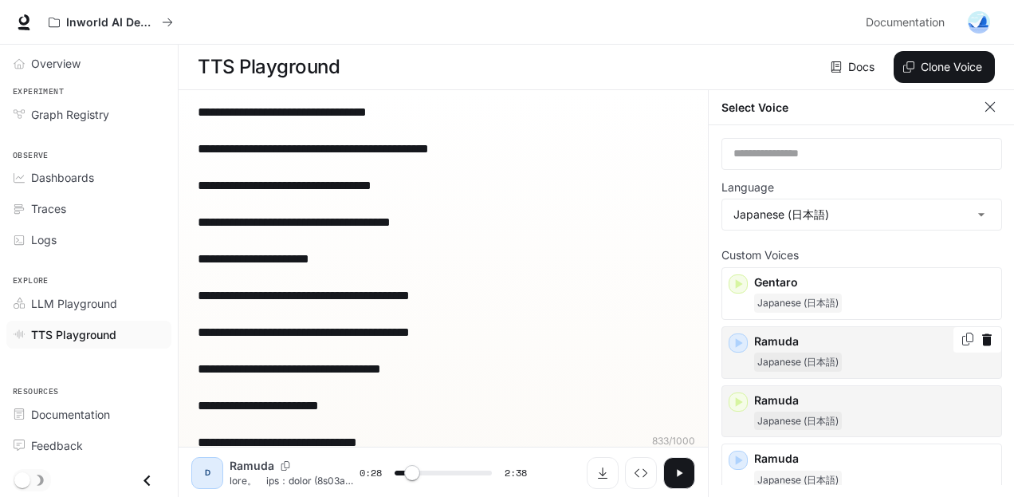
scroll to position [80, 0]
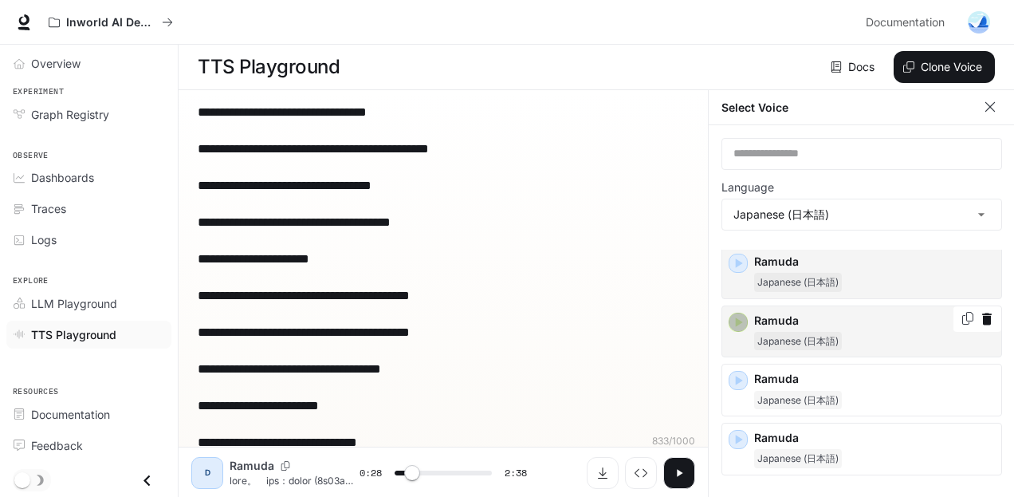
click at [731, 317] on icon "button" at bounding box center [739, 322] width 16 height 16
click at [731, 317] on div "Ramuda Japanese (日本語)" at bounding box center [862, 331] width 281 height 53
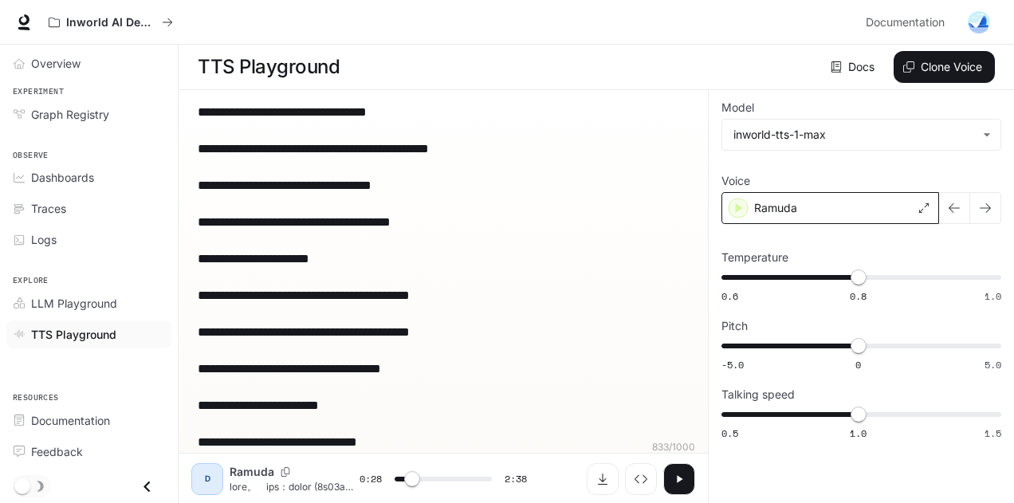
click at [786, 200] on p "Ramuda" at bounding box center [775, 208] width 43 height 16
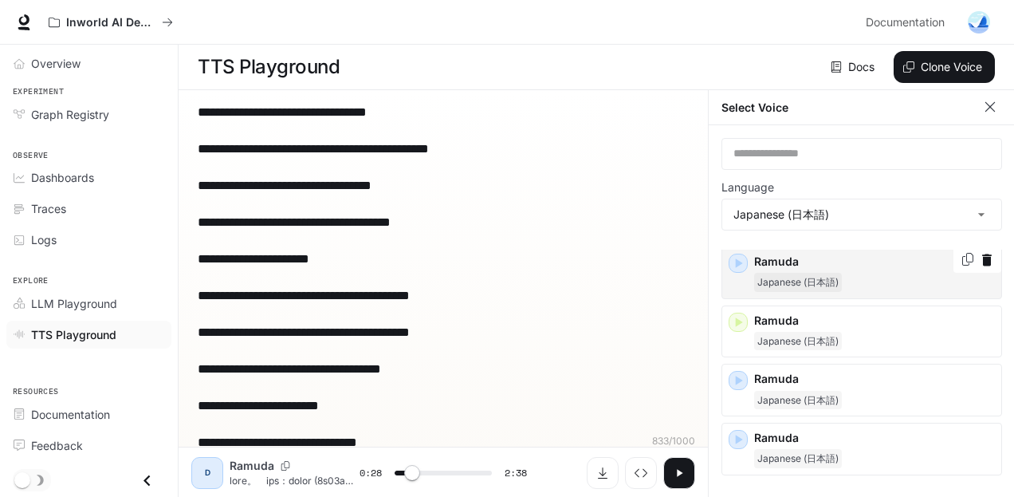
click at [739, 265] on icon "button" at bounding box center [739, 263] width 16 height 16
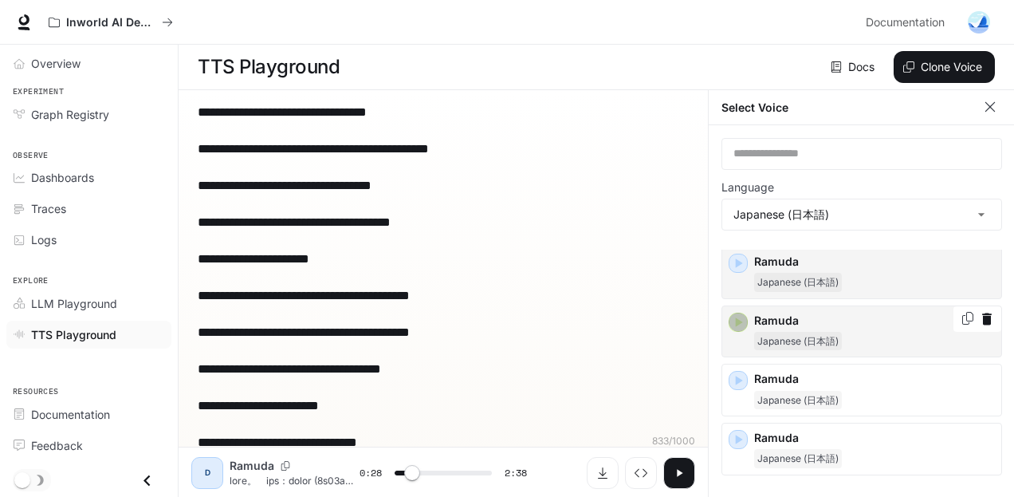
click at [736, 323] on icon "button" at bounding box center [739, 322] width 7 height 10
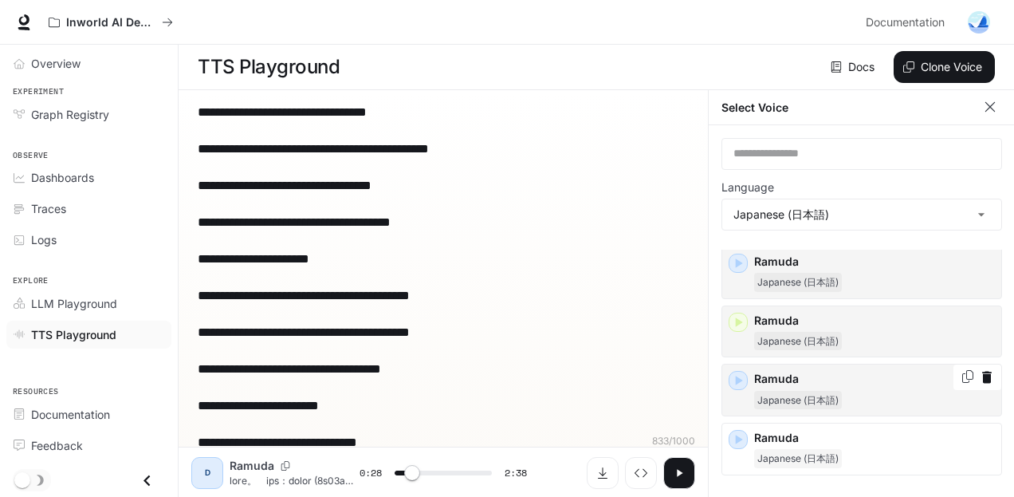
click at [741, 382] on icon "button" at bounding box center [739, 380] width 16 height 16
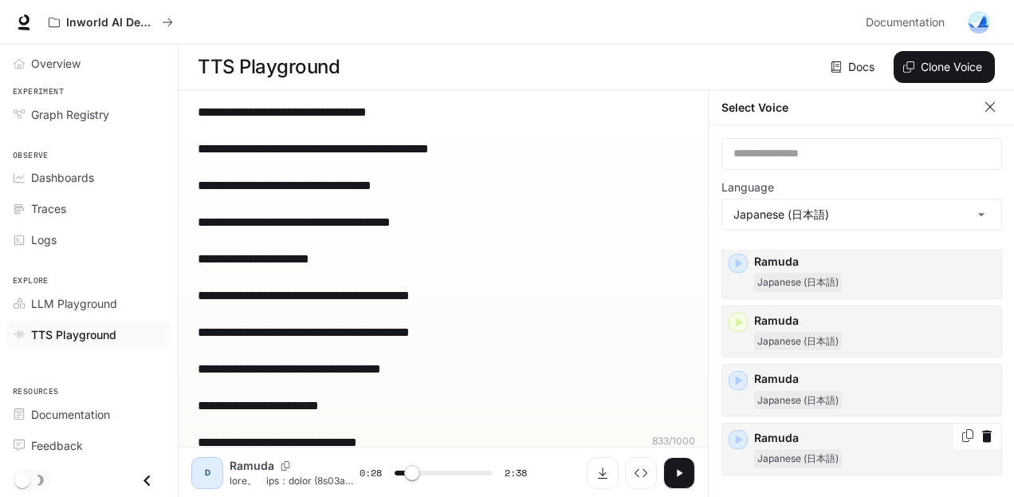
click at [739, 442] on icon "button" at bounding box center [739, 439] width 16 height 16
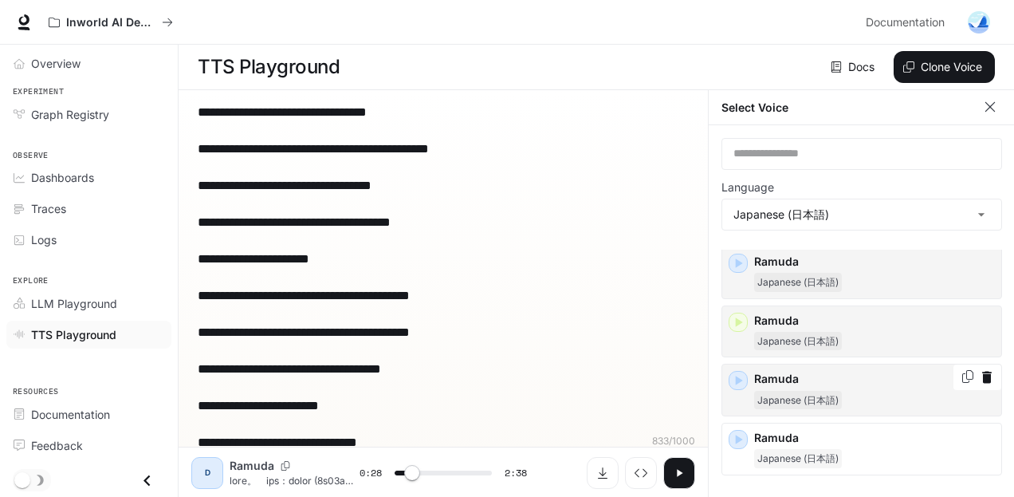
click at [742, 377] on icon "button" at bounding box center [739, 380] width 16 height 16
click at [741, 324] on icon "button" at bounding box center [739, 322] width 16 height 16
click at [790, 274] on span "Japanese (日本語)" at bounding box center [798, 282] width 88 height 19
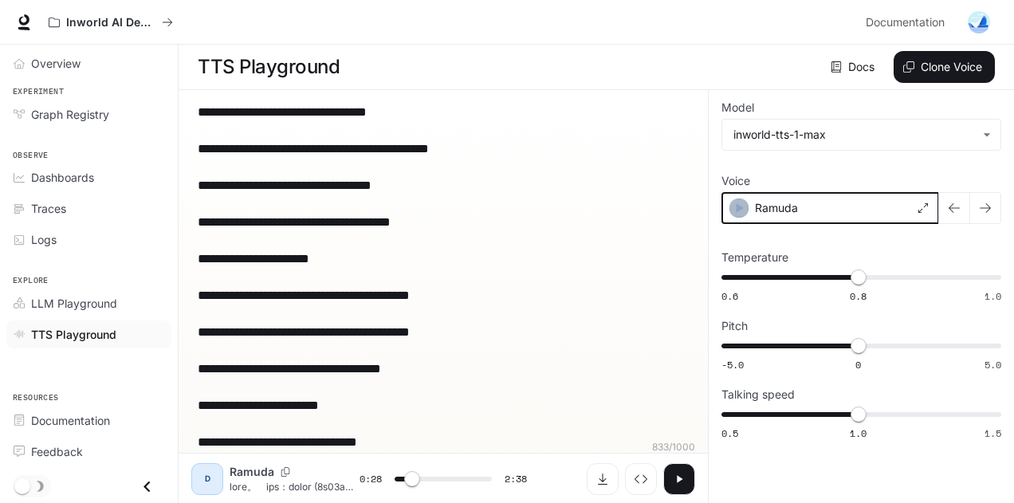
click at [739, 211] on icon "button" at bounding box center [739, 208] width 16 height 16
click at [679, 485] on button "button" at bounding box center [680, 479] width 32 height 32
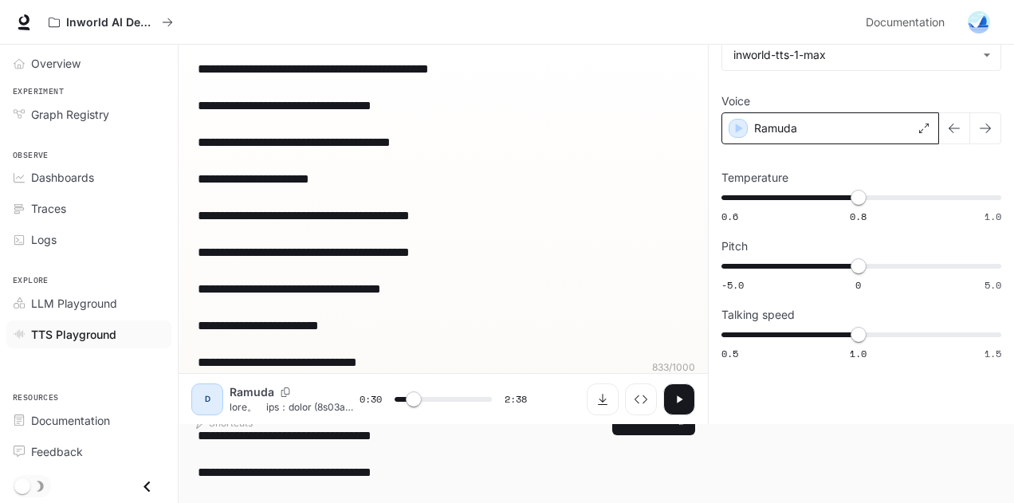
click at [878, 138] on div "Ramuda" at bounding box center [831, 128] width 218 height 32
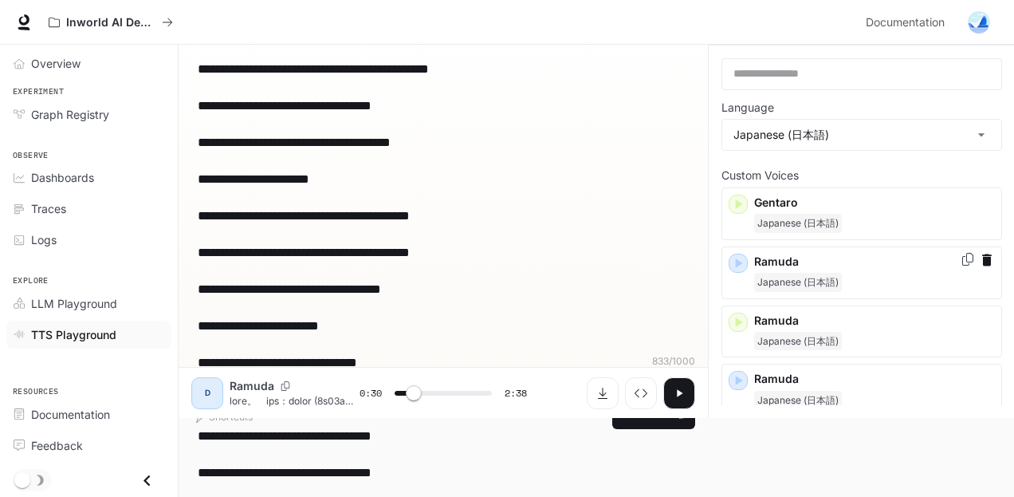
scroll to position [0, 0]
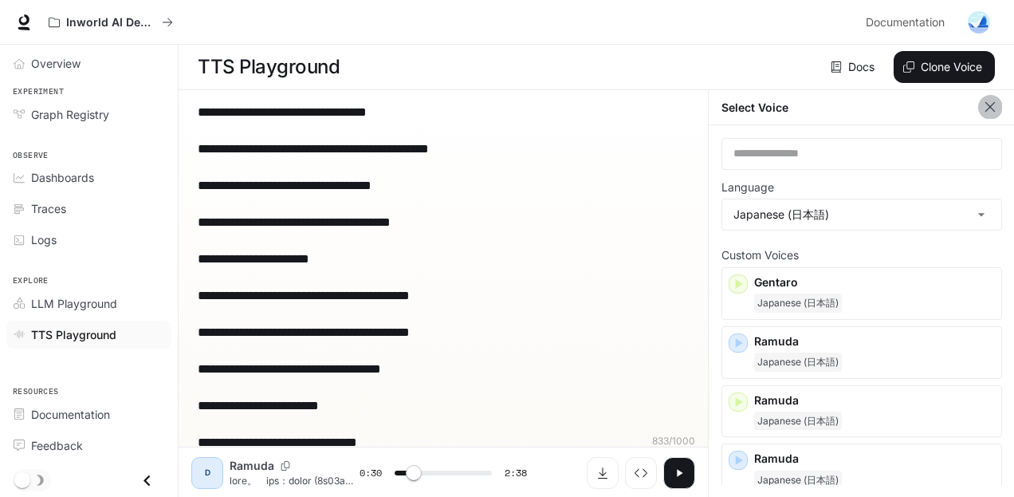
click at [995, 112] on icon "button" at bounding box center [991, 107] width 16 height 16
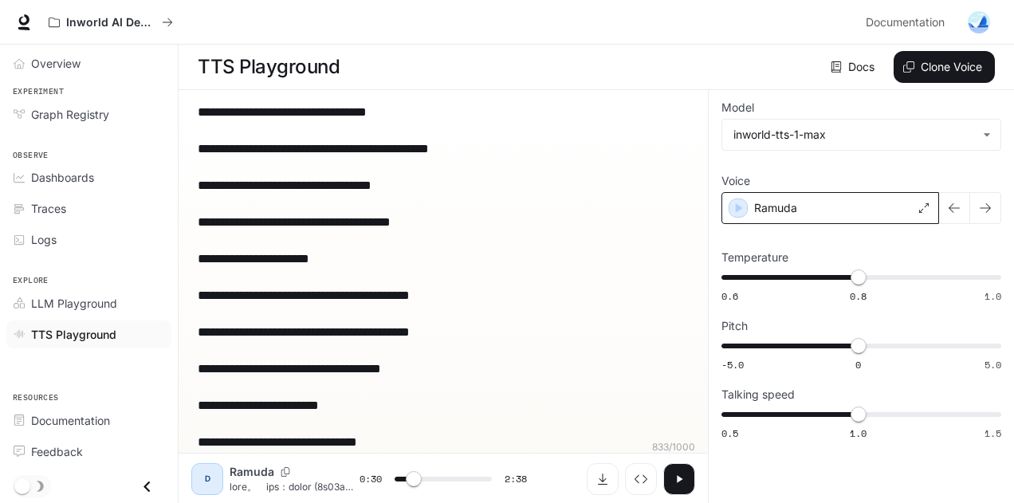
click at [789, 211] on p "Ramuda" at bounding box center [775, 208] width 43 height 16
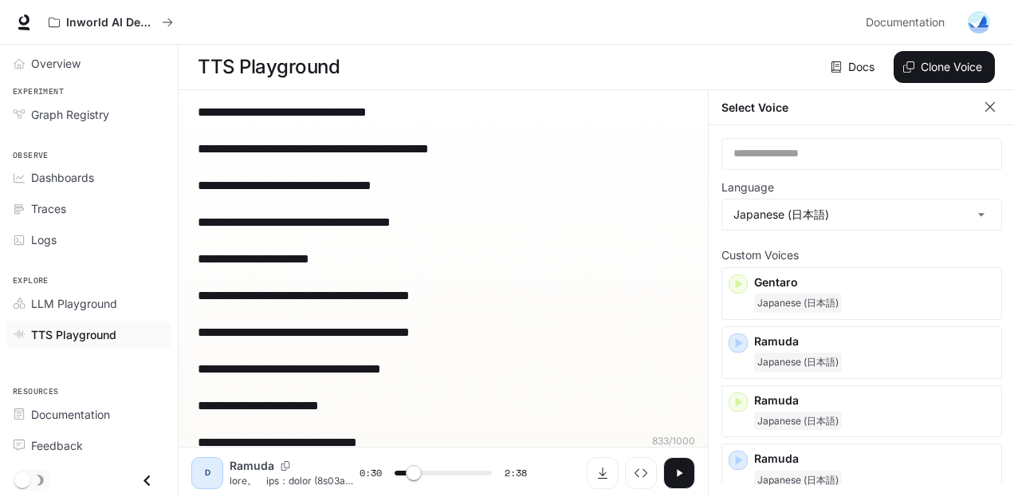
drag, startPoint x: 976, startPoint y: 114, endPoint x: 1005, endPoint y: 112, distance: 28.8
click at [987, 113] on div "Select Voice" at bounding box center [862, 107] width 306 height 35
click at [999, 109] on button "button" at bounding box center [991, 107] width 24 height 24
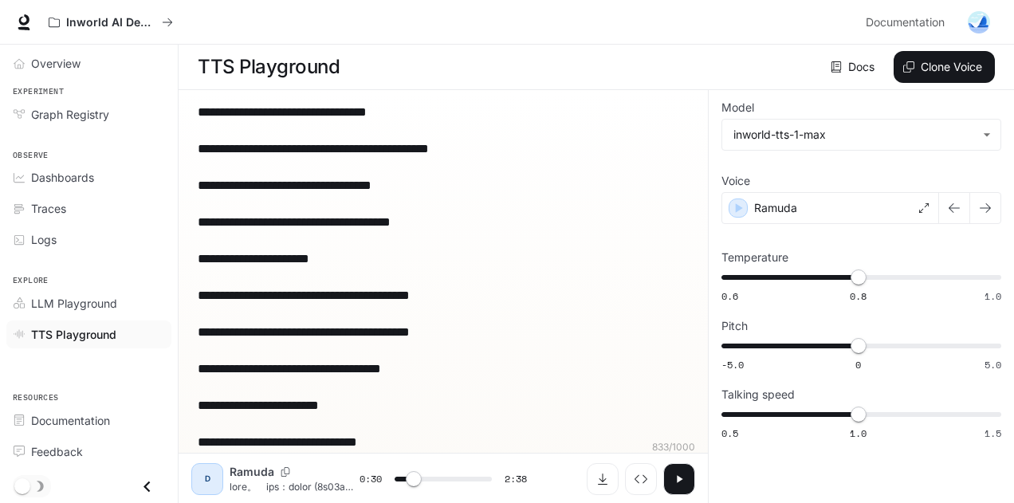
click at [674, 482] on icon "button" at bounding box center [679, 479] width 13 height 13
click at [454, 479] on span at bounding box center [444, 479] width 98 height 24
drag, startPoint x: 445, startPoint y: 479, endPoint x: 381, endPoint y: 472, distance: 64.1
click at [387, 472] on span at bounding box center [395, 479] width 16 height 16
click at [793, 137] on body "**********" at bounding box center [507, 252] width 1014 height 504
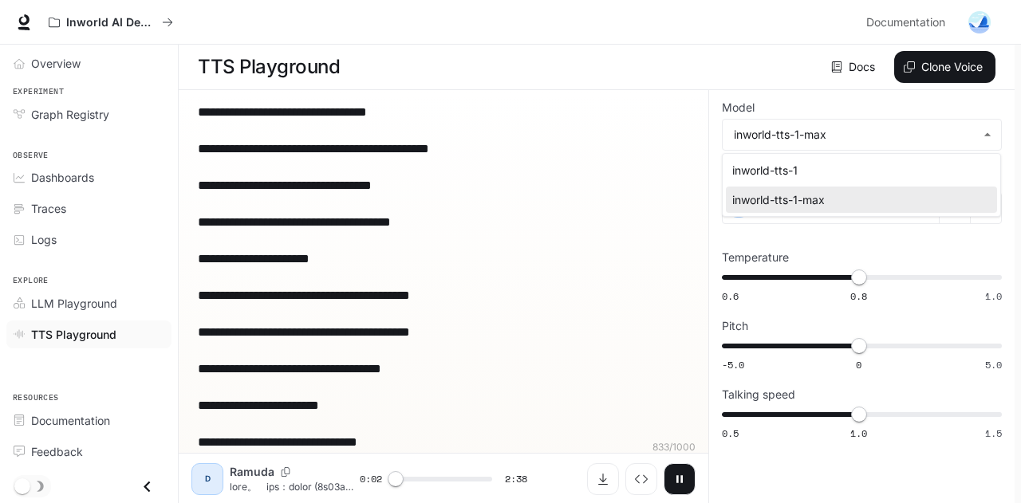
click at [798, 171] on div "inworld-tts-1" at bounding box center [858, 170] width 252 height 17
type input "***"
type input "**********"
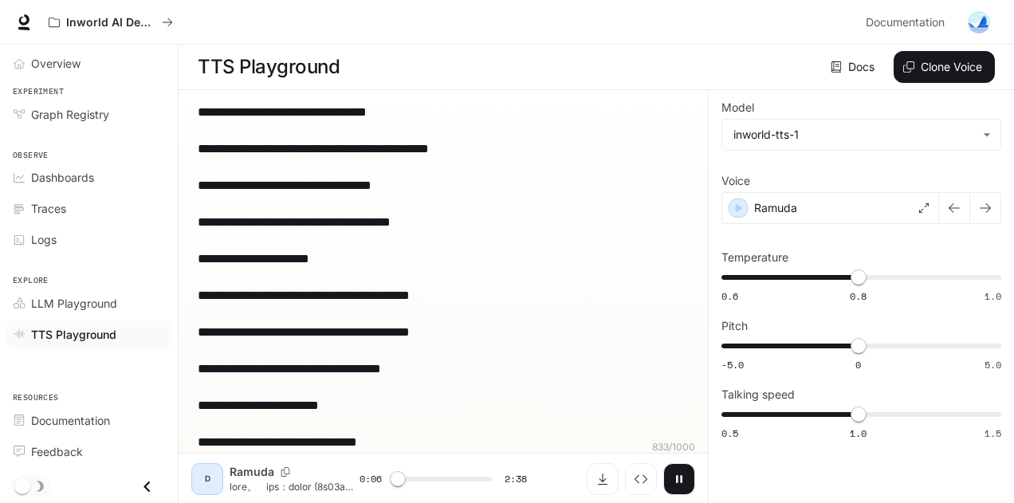
click at [670, 473] on button "button" at bounding box center [680, 479] width 32 height 32
click at [802, 140] on body "**********" at bounding box center [507, 252] width 1014 height 504
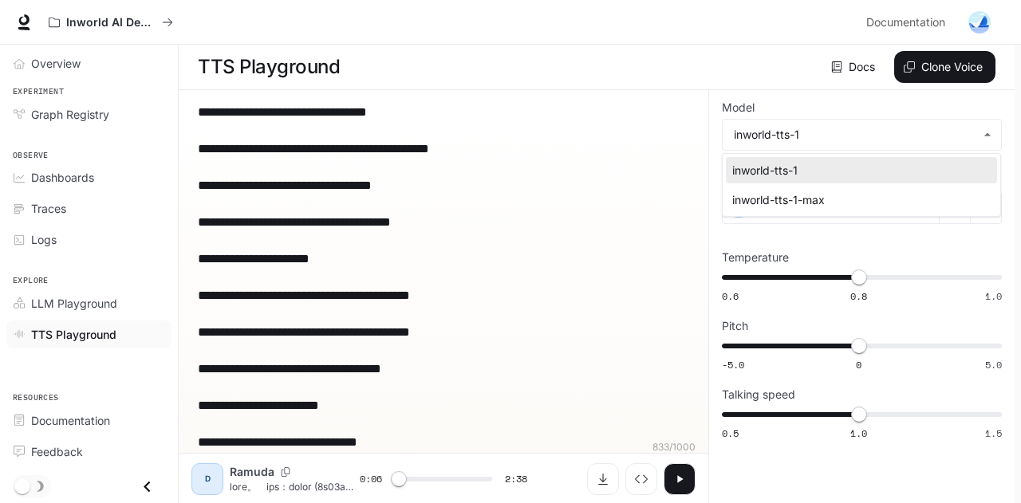
click at [801, 192] on div "inworld-tts-1-max" at bounding box center [858, 199] width 252 height 17
type input "***"
type input "**********"
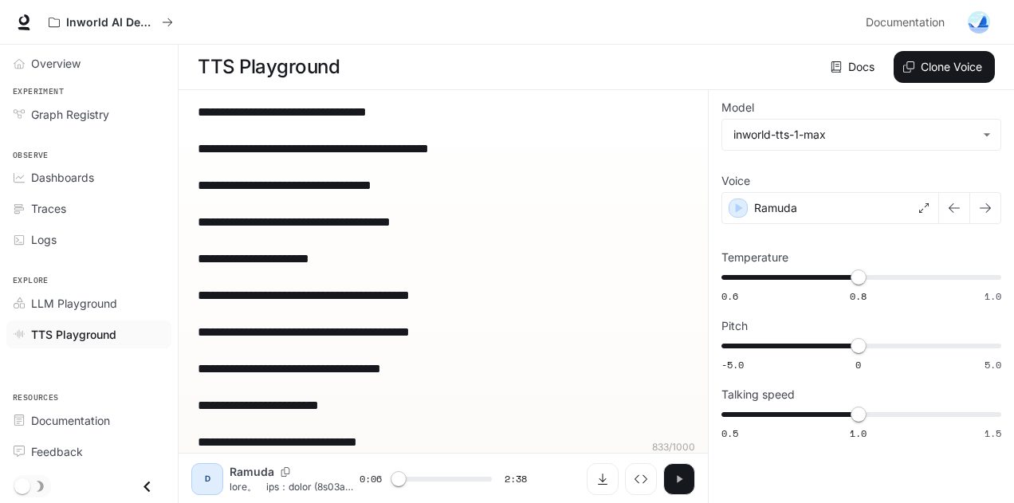
click at [678, 478] on icon "button" at bounding box center [680, 478] width 6 height 7
click at [445, 483] on span at bounding box center [444, 479] width 98 height 24
drag, startPoint x: 446, startPoint y: 483, endPoint x: 506, endPoint y: 486, distance: 60.7
click at [506, 486] on div "1:29 2:38" at bounding box center [444, 479] width 168 height 24
drag, startPoint x: 483, startPoint y: 486, endPoint x: 459, endPoint y: 485, distance: 23.9
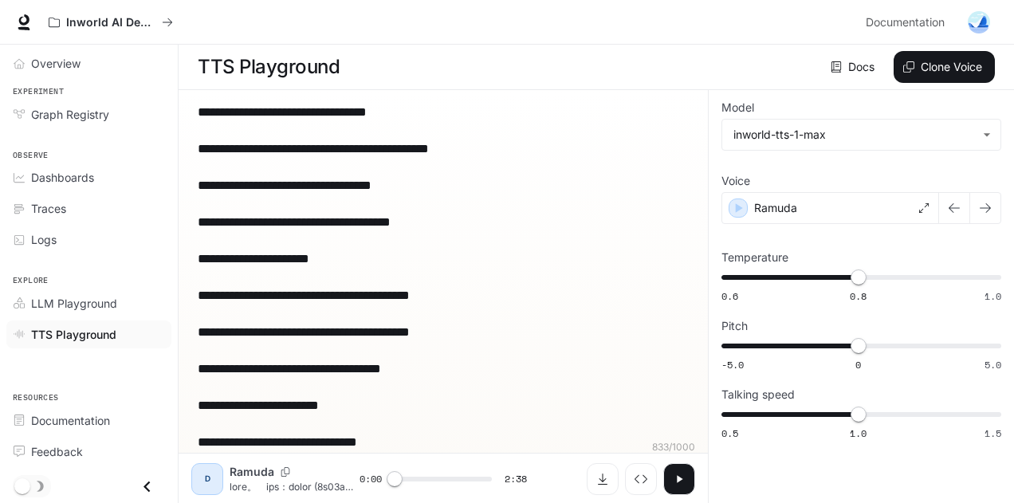
click at [459, 485] on div at bounding box center [443, 479] width 111 height 24
type input "*****"
click at [461, 480] on span at bounding box center [444, 479] width 98 height 24
click at [910, 67] on icon "button" at bounding box center [909, 66] width 11 height 11
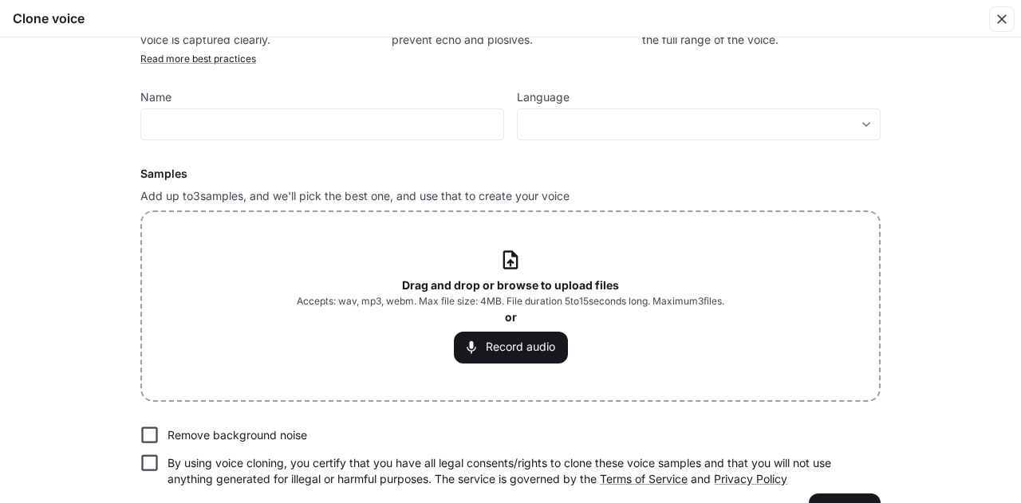
scroll to position [104, 0]
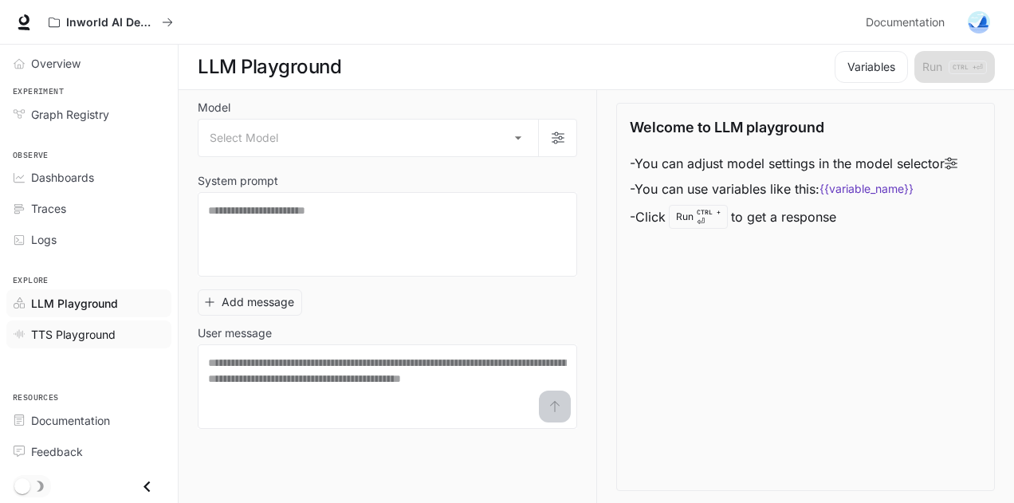
click at [78, 329] on span "TTS Playground" at bounding box center [73, 334] width 85 height 17
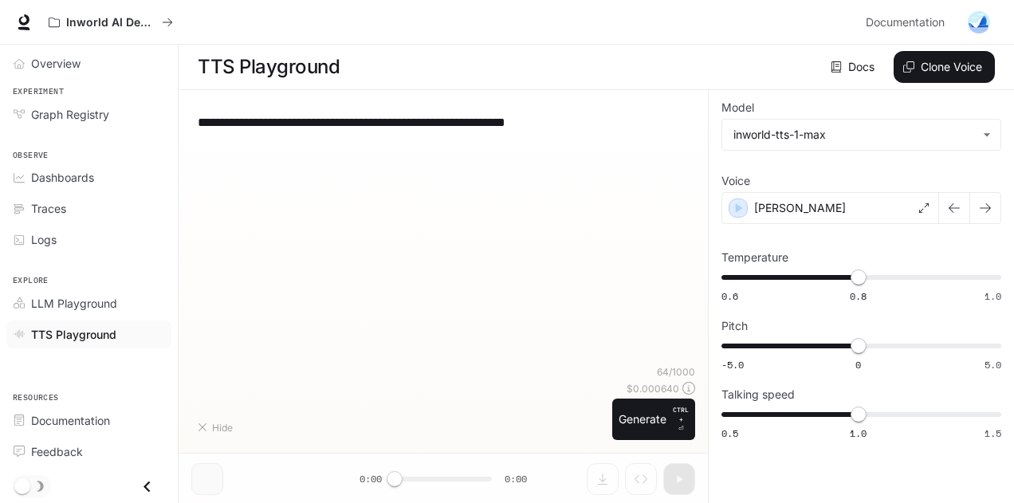
type textarea "**********"
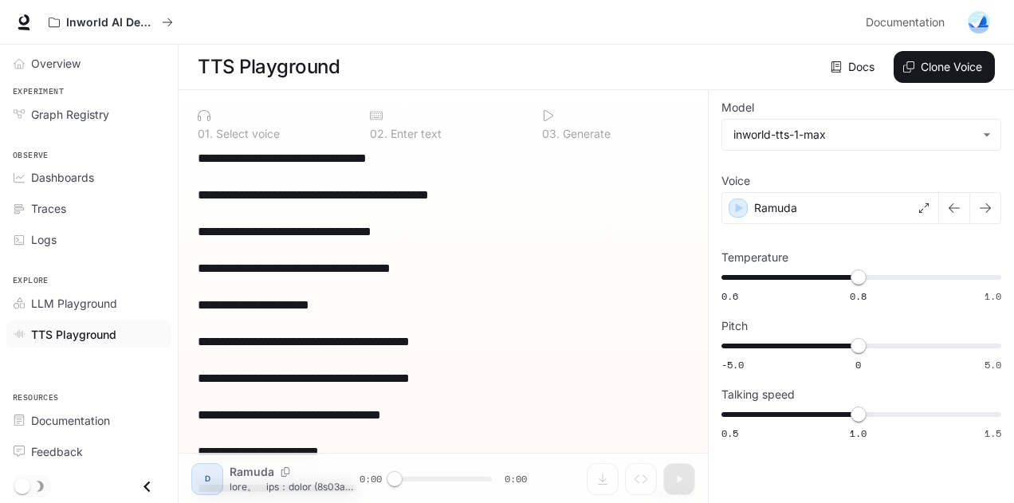
scroll to position [160, 0]
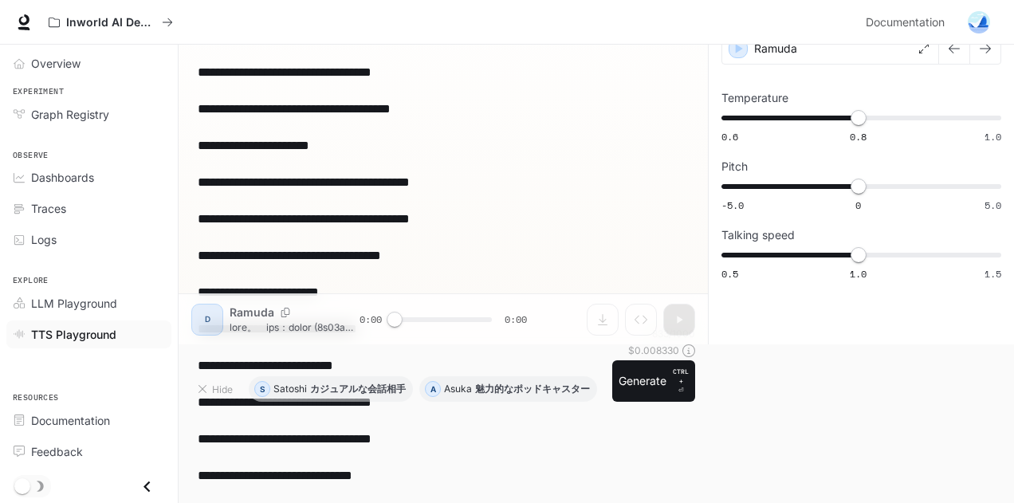
click at [592, 223] on textarea "**********" at bounding box center [443, 476] width 491 height 972
click at [638, 381] on button "Generate CTRL + ⏎" at bounding box center [654, 380] width 83 height 41
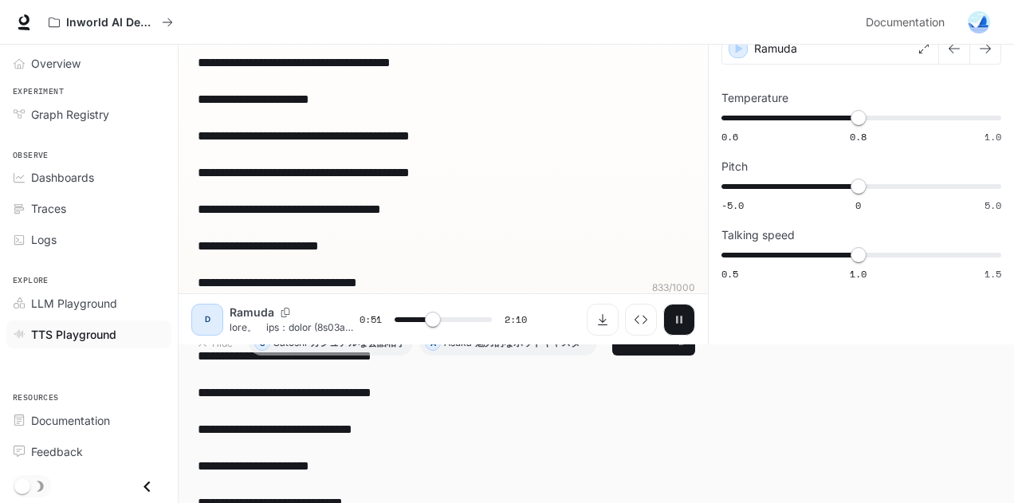
click at [676, 325] on icon "button" at bounding box center [679, 319] width 13 height 13
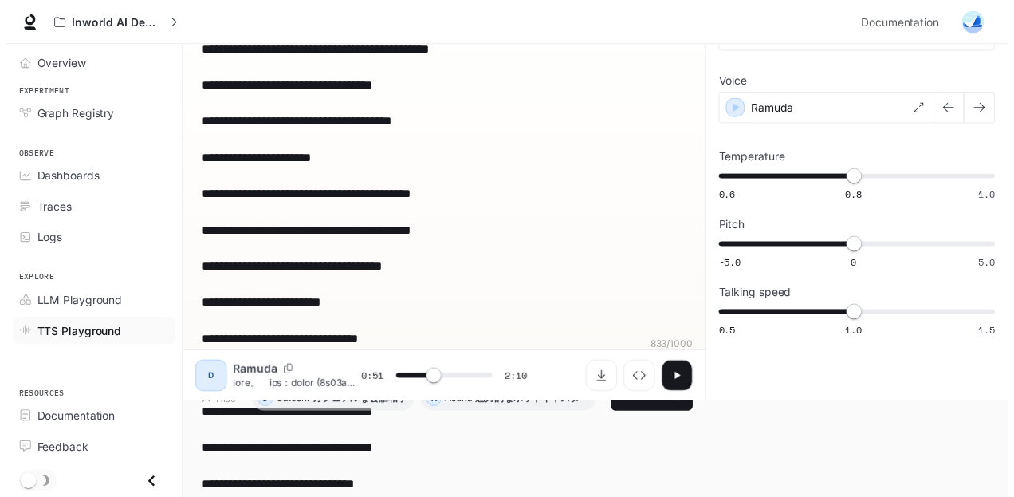
scroll to position [0, 0]
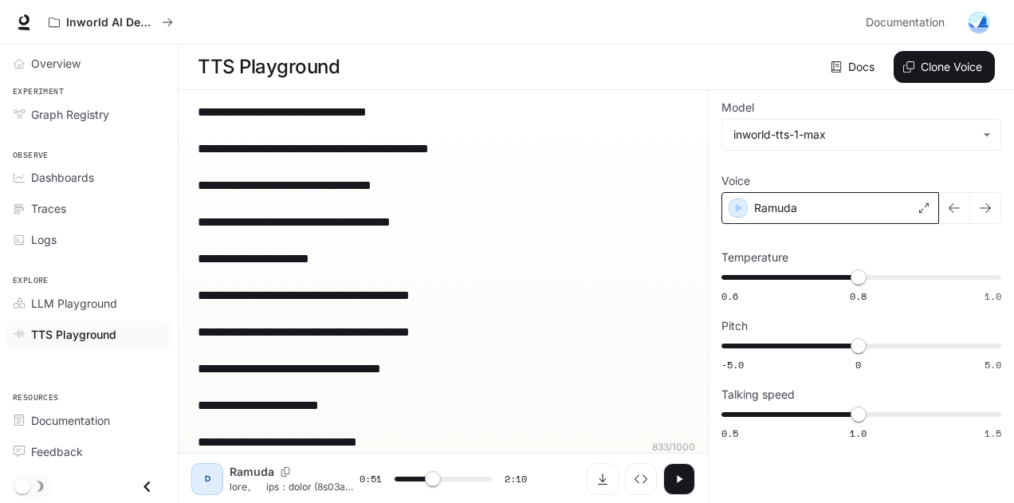
click at [844, 197] on div "Ramuda" at bounding box center [831, 208] width 218 height 32
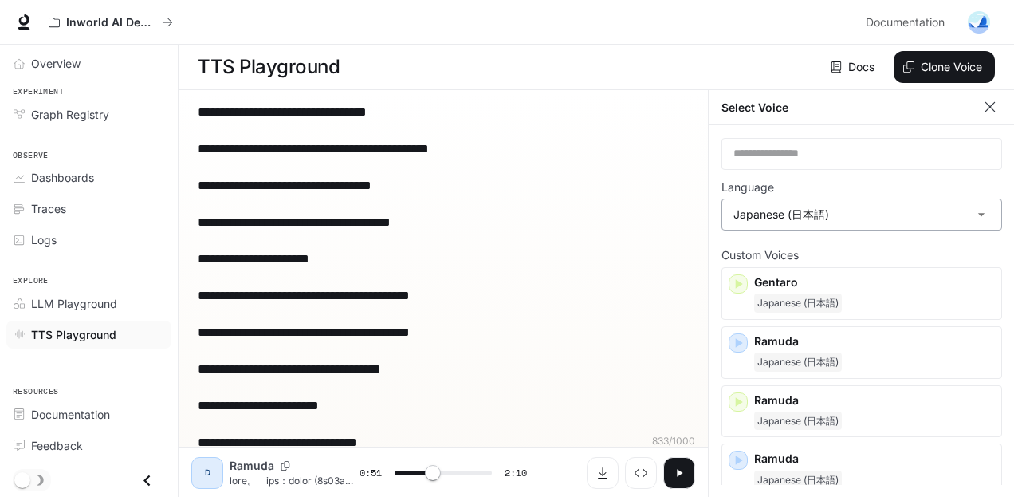
click at [898, 218] on body "**********" at bounding box center [507, 249] width 1014 height 498
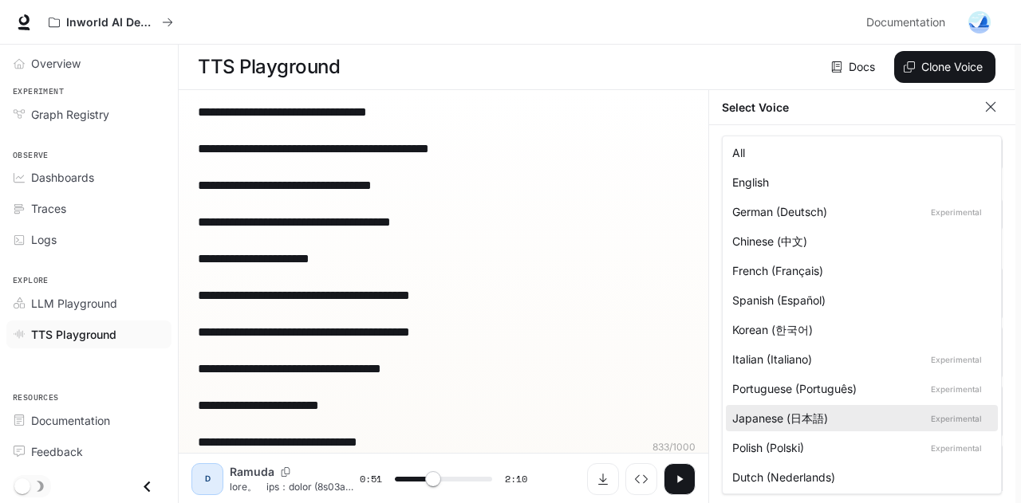
click at [672, 227] on div at bounding box center [510, 251] width 1021 height 503
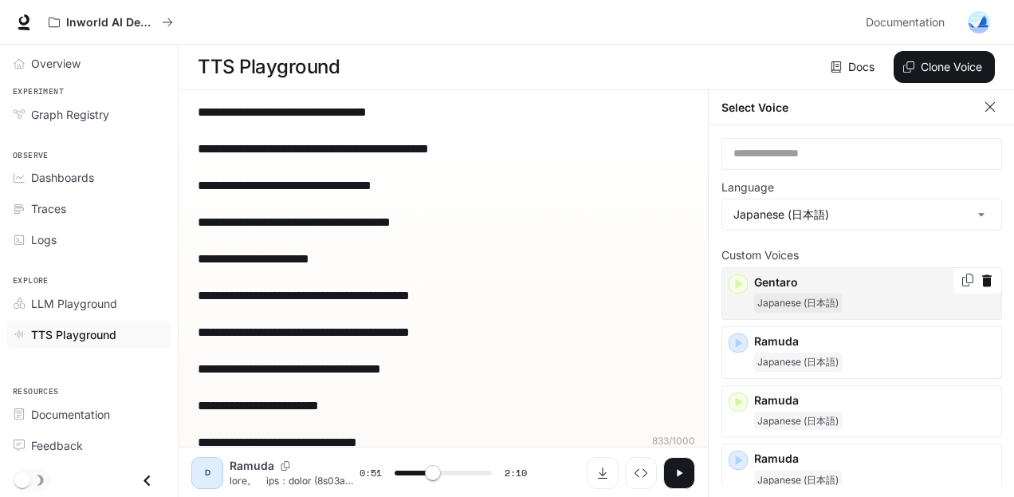
click at [774, 285] on p "Gentaro" at bounding box center [874, 282] width 241 height 16
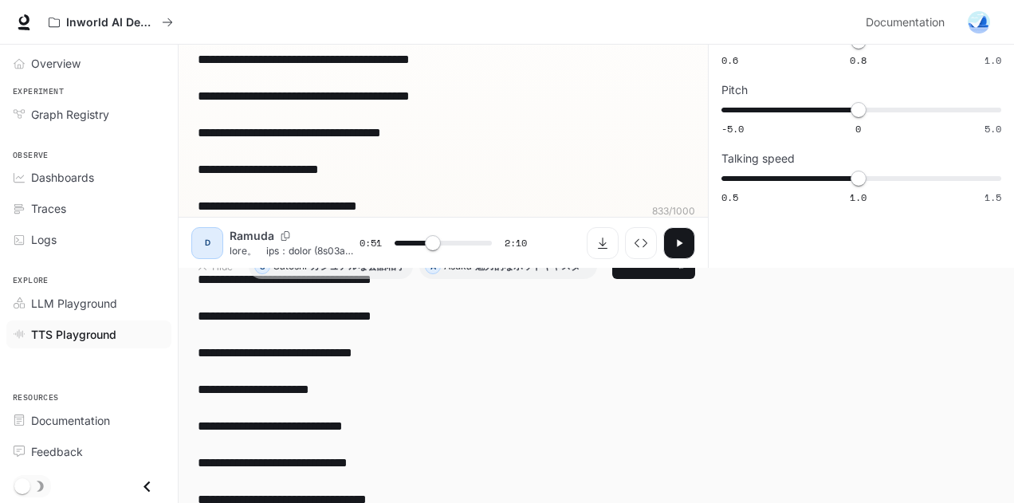
scroll to position [239, 0]
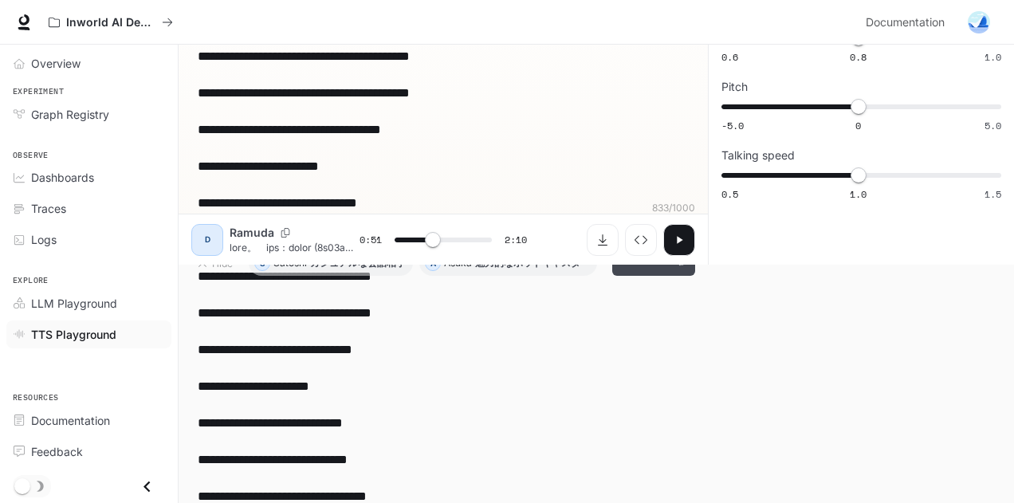
click at [644, 274] on button "Generate CTRL + ⏎" at bounding box center [654, 254] width 83 height 41
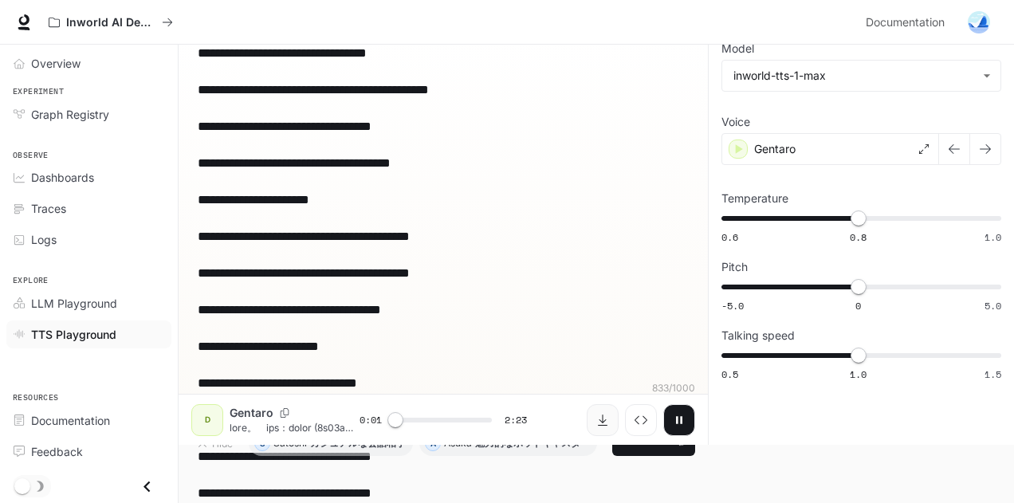
scroll to position [80, 0]
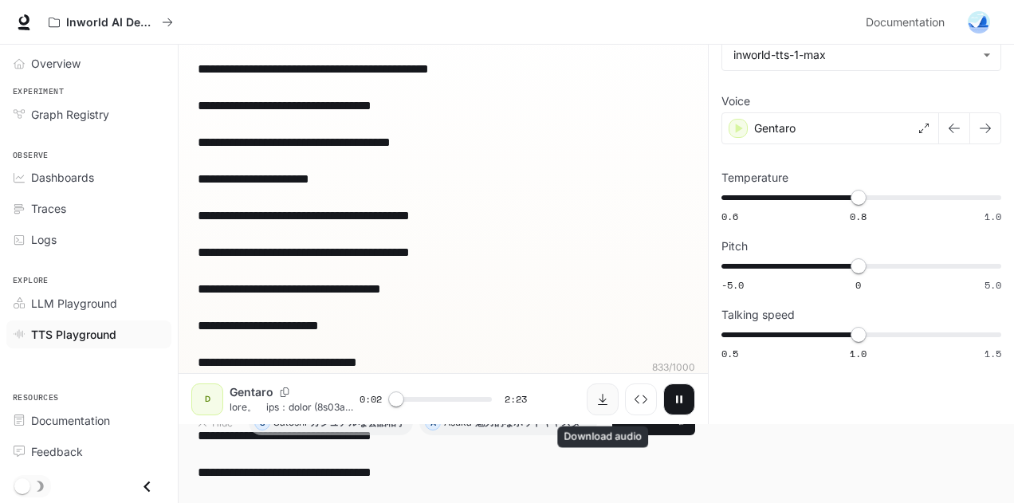
click at [600, 401] on icon "Download audio" at bounding box center [603, 399] width 13 height 13
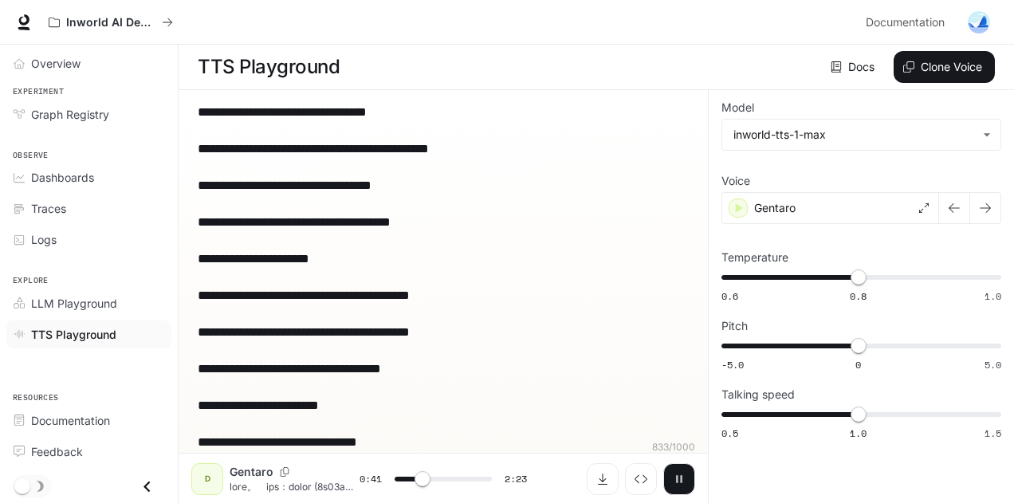
click at [675, 471] on button "button" at bounding box center [680, 479] width 32 height 32
type input "****"
click at [70, 111] on span "Graph Registry" at bounding box center [70, 114] width 78 height 17
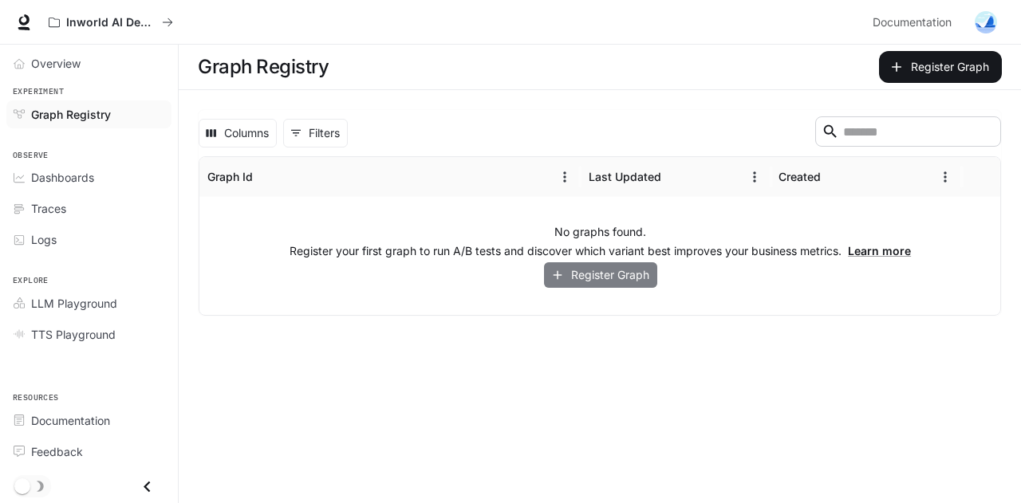
click at [595, 283] on button "Register Graph" at bounding box center [600, 275] width 113 height 26
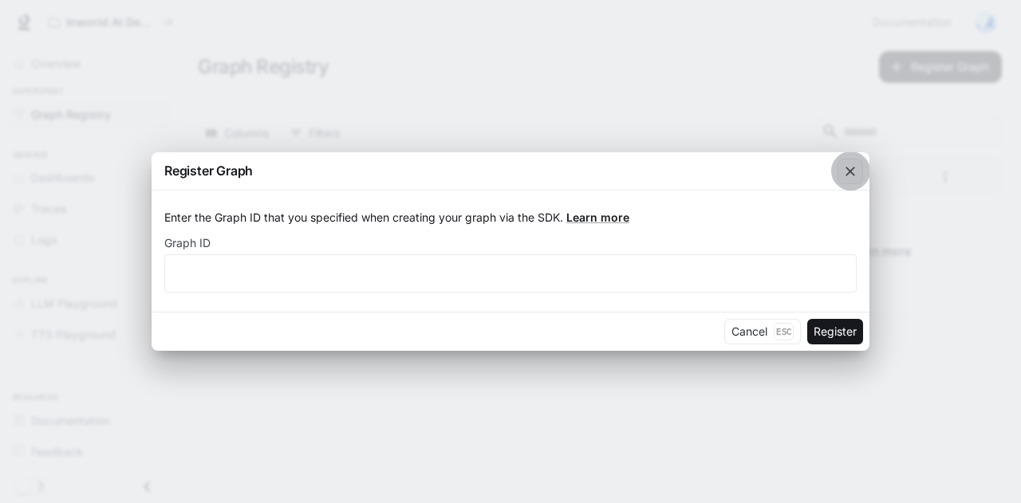
click at [860, 175] on div "button" at bounding box center [850, 172] width 26 height 26
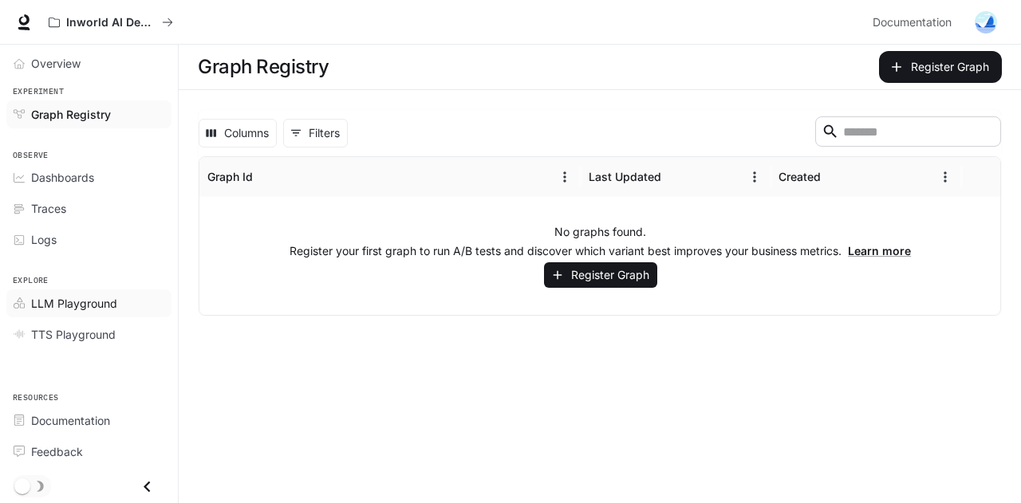
click at [139, 295] on div "LLM Playground" at bounding box center [97, 303] width 133 height 17
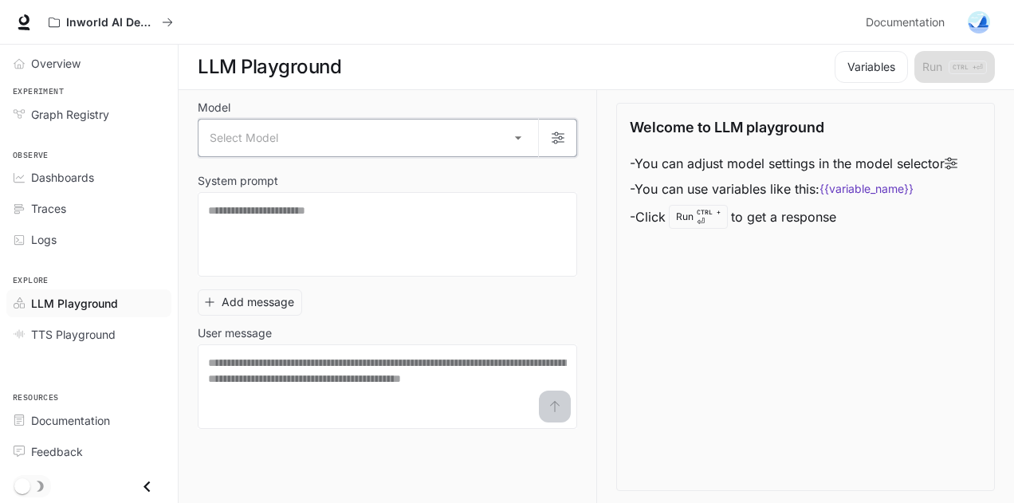
click at [562, 135] on icon "button" at bounding box center [558, 138] width 13 height 13
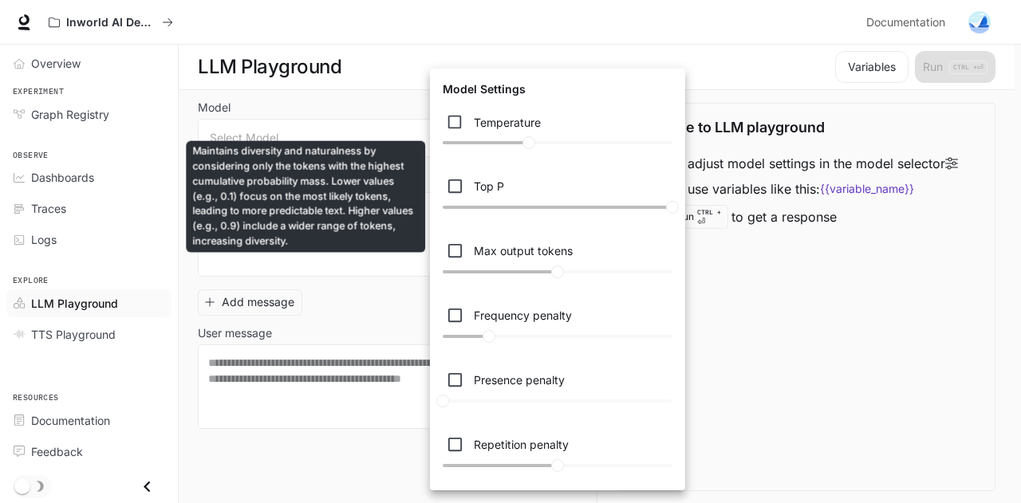
click at [370, 240] on div "Maintains diversity and naturalness by considering only the tokens with the hig…" at bounding box center [305, 197] width 239 height 112
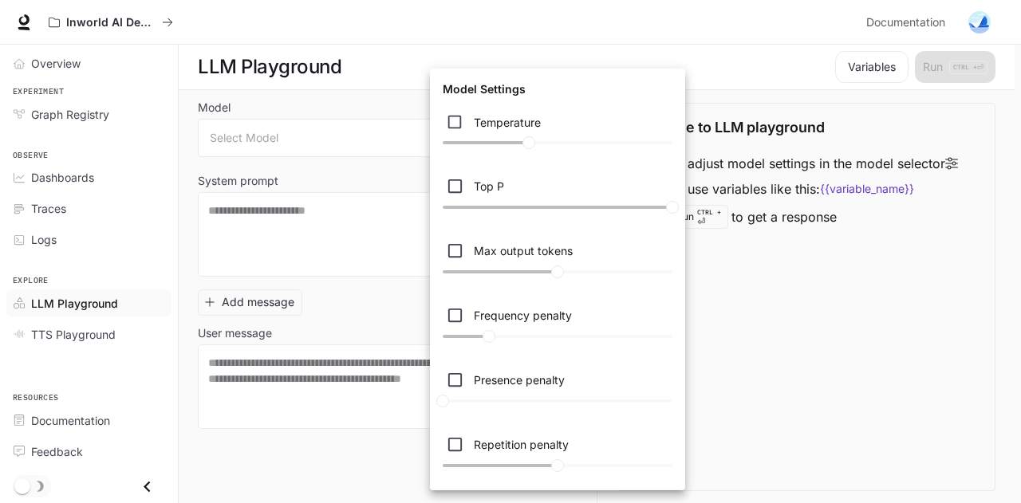
click at [353, 293] on div at bounding box center [510, 251] width 1021 height 503
